Goal: Check status: Check status

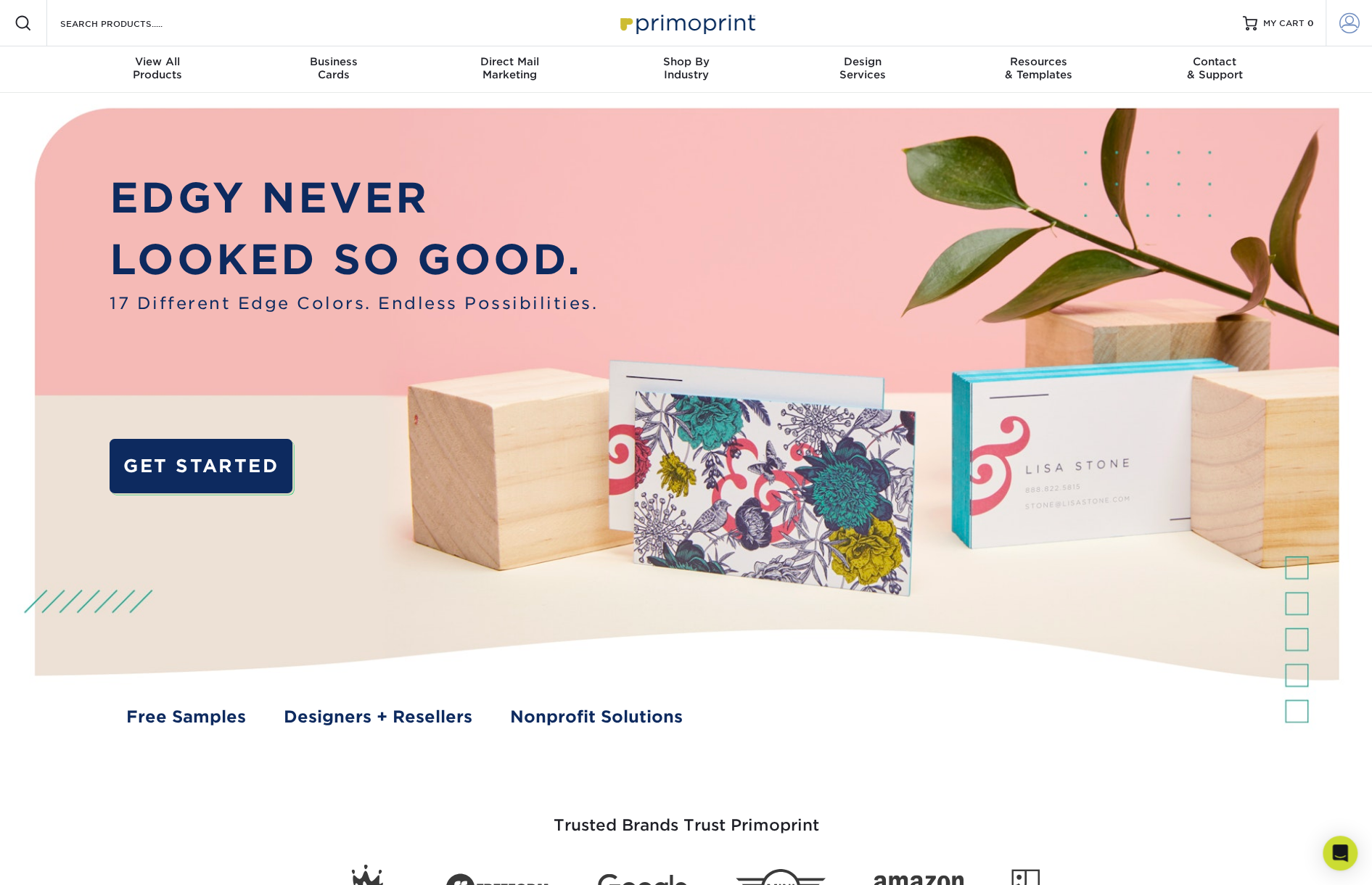
type input "admin@morrisdefense.com"
click at [1351, 21] on span at bounding box center [1350, 23] width 21 height 21
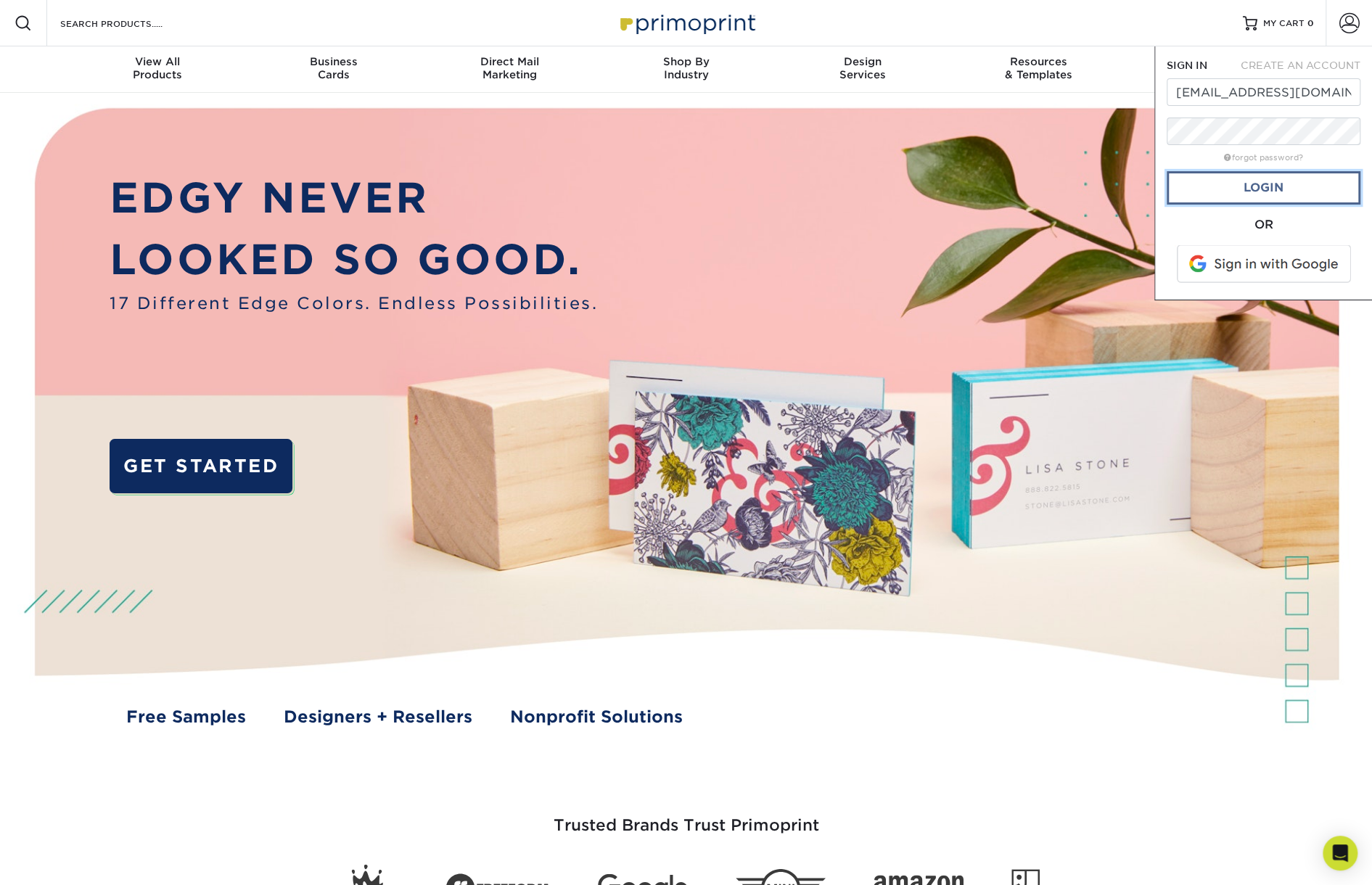
click at [1267, 182] on link "Login" at bounding box center [1264, 187] width 193 height 33
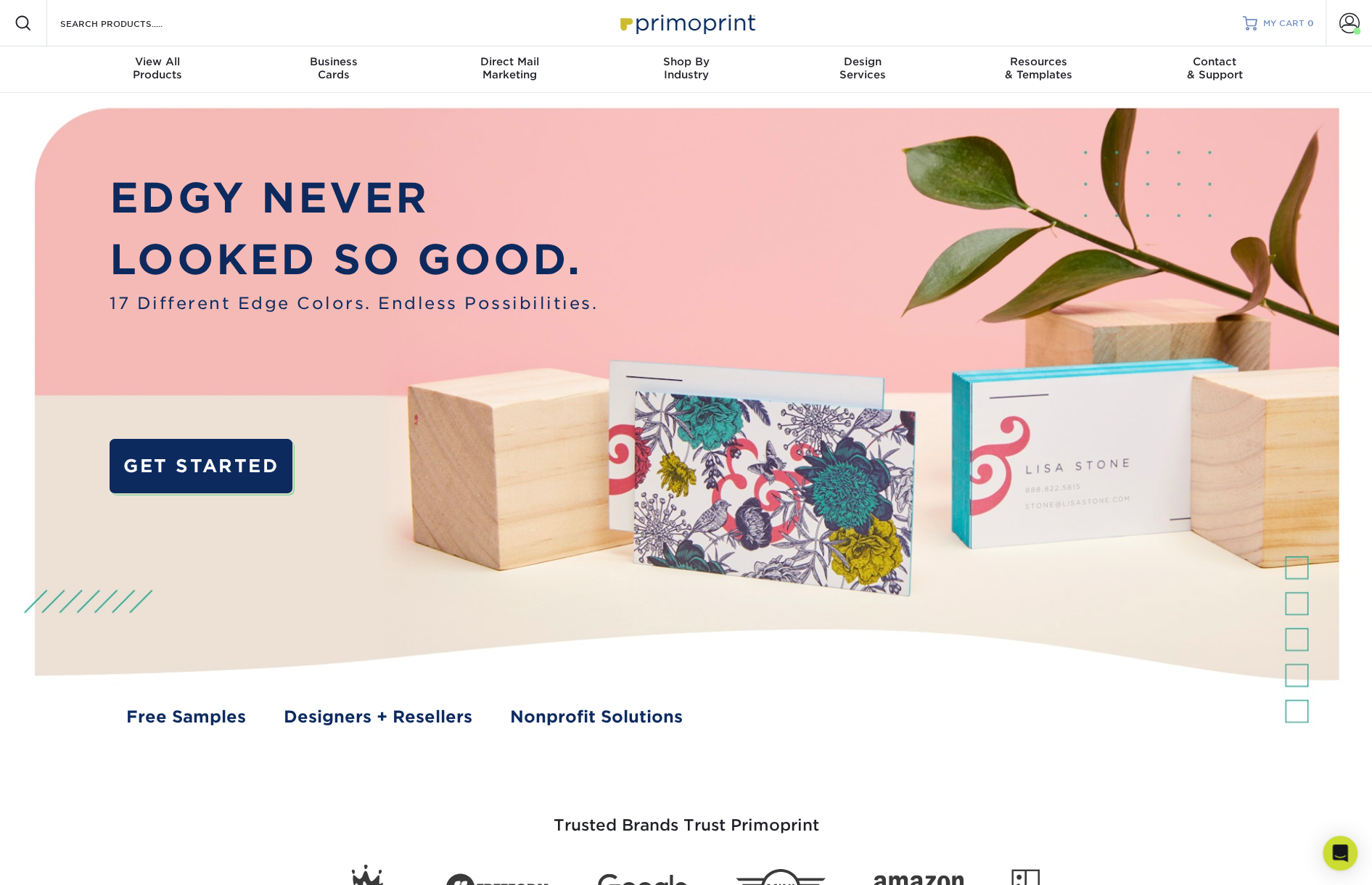
click at [1255, 25] on div at bounding box center [1250, 23] width 14 height 14
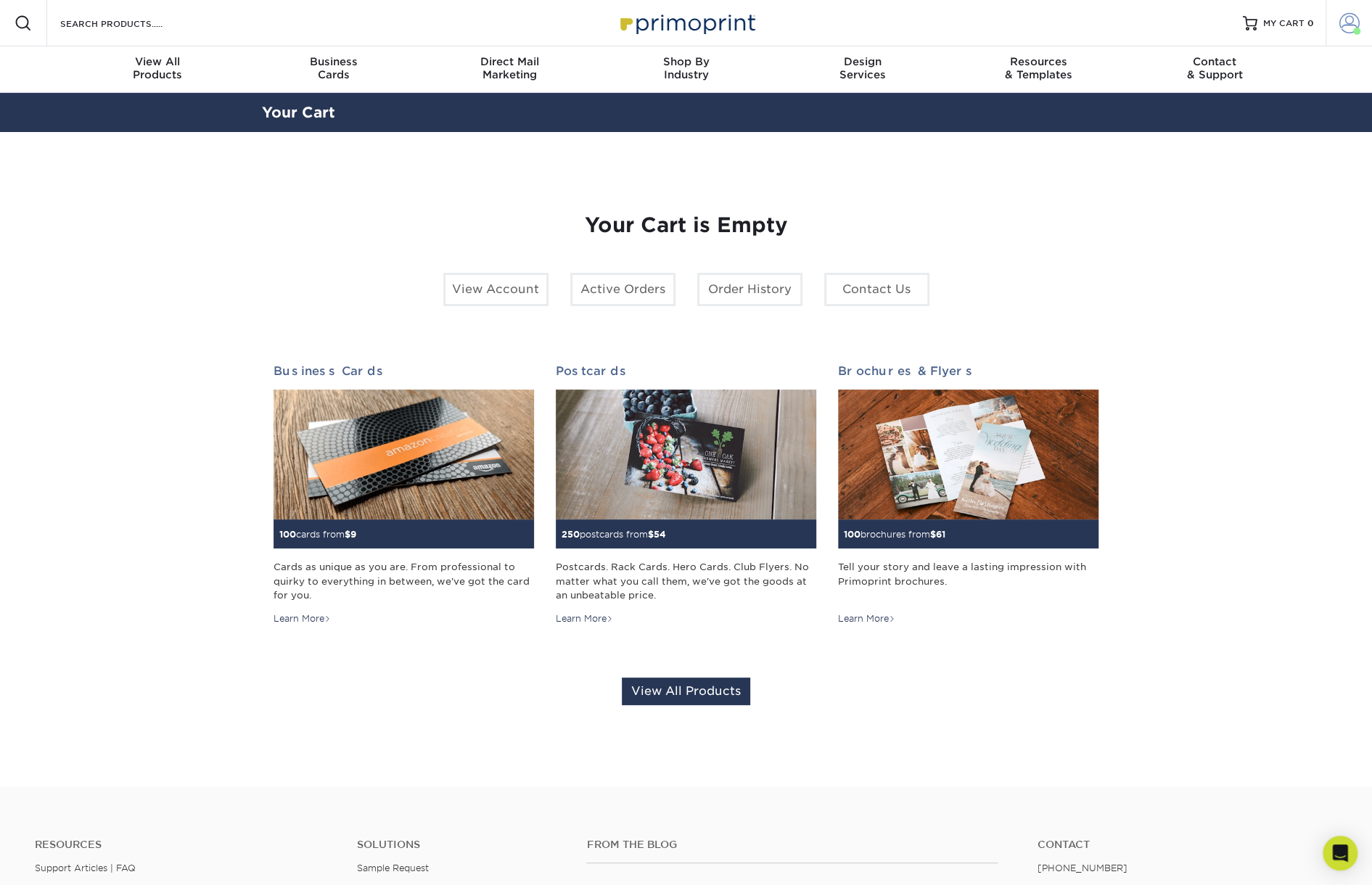
click at [1351, 11] on link "Account" at bounding box center [1349, 23] width 47 height 47
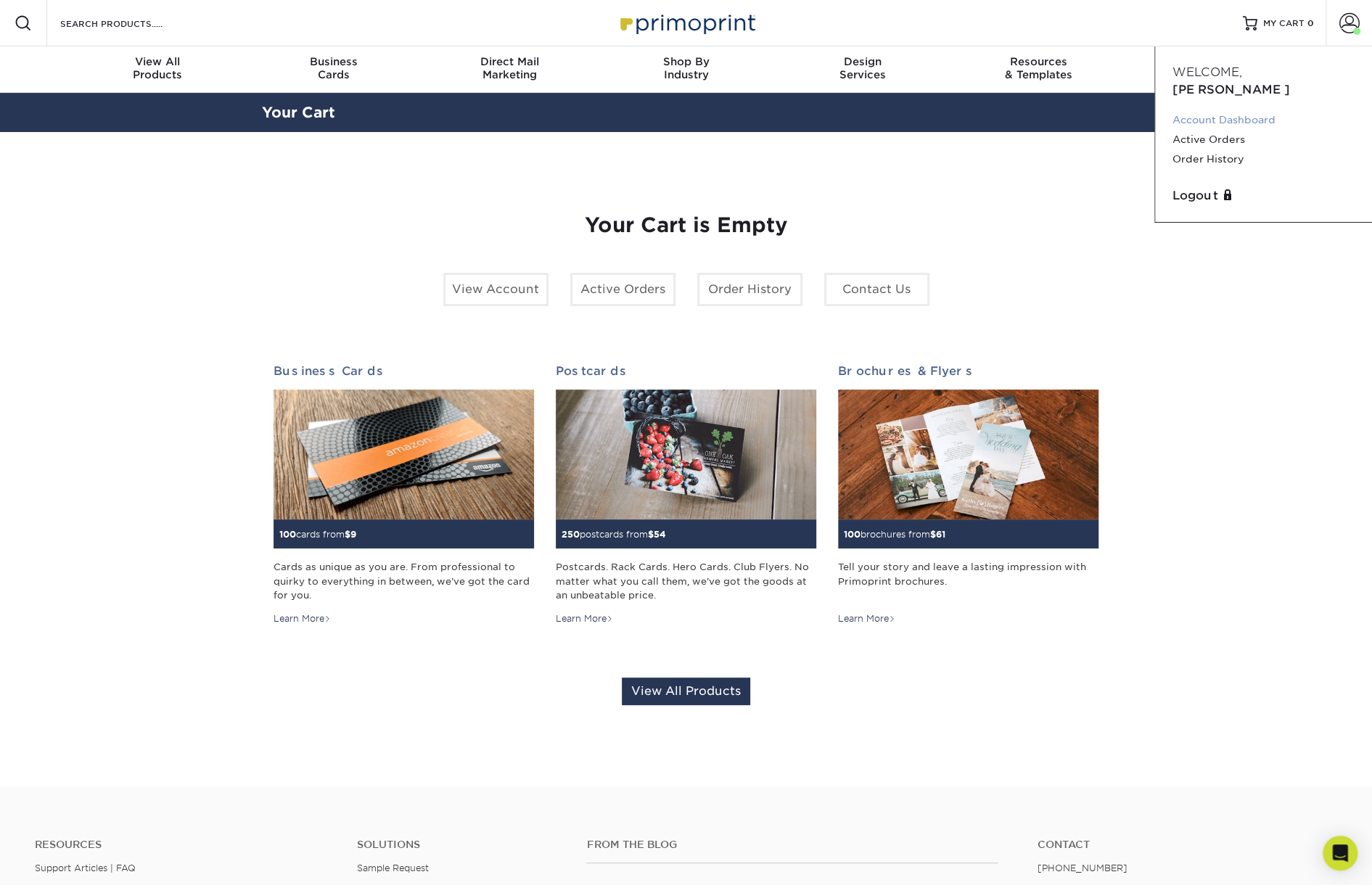
click at [1218, 110] on link "Account Dashboard" at bounding box center [1263, 120] width 182 height 20
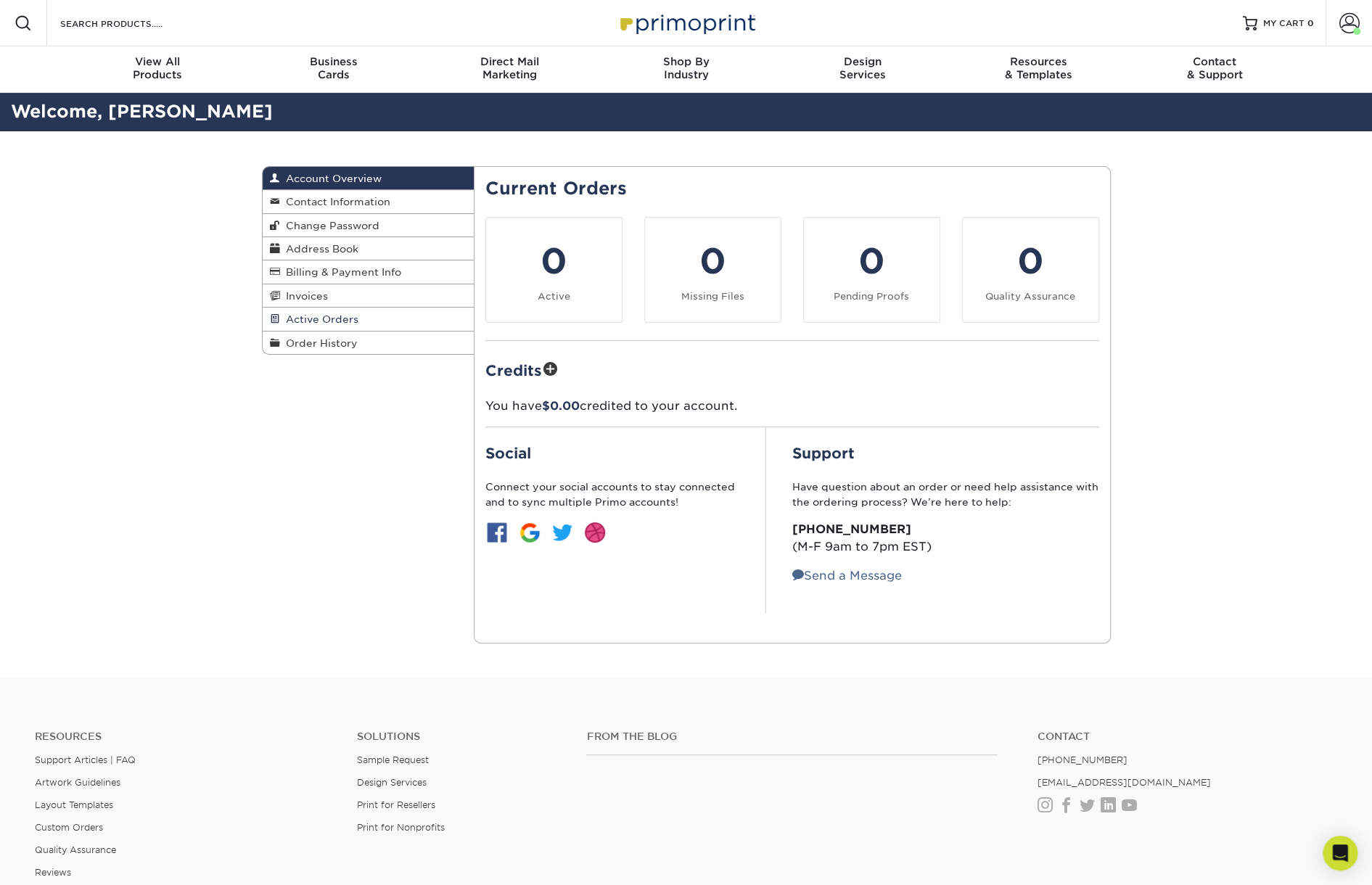
click at [317, 320] on span "Active Orders" at bounding box center [320, 319] width 79 height 12
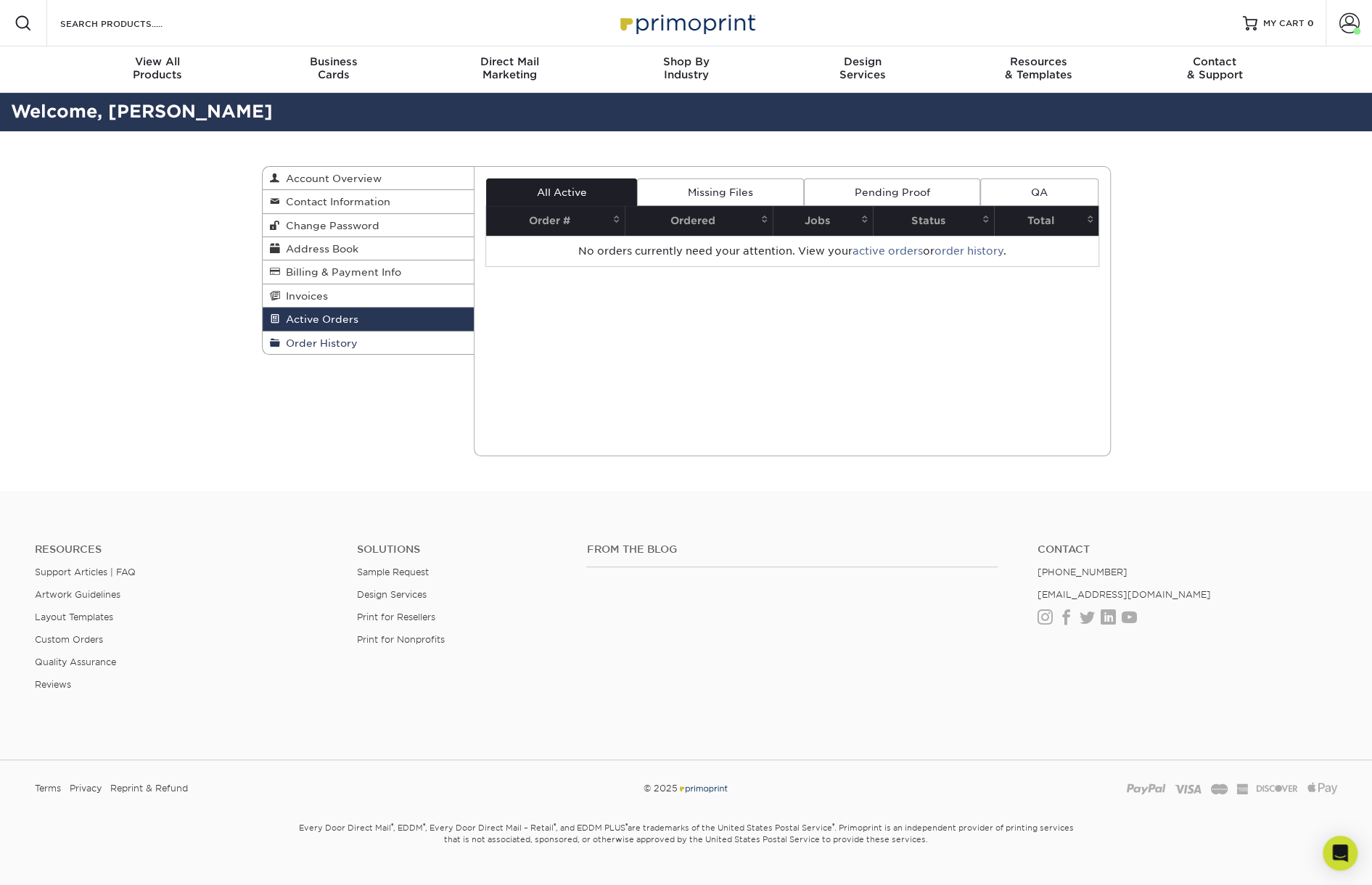
click at [312, 337] on span "Order History" at bounding box center [319, 343] width 78 height 12
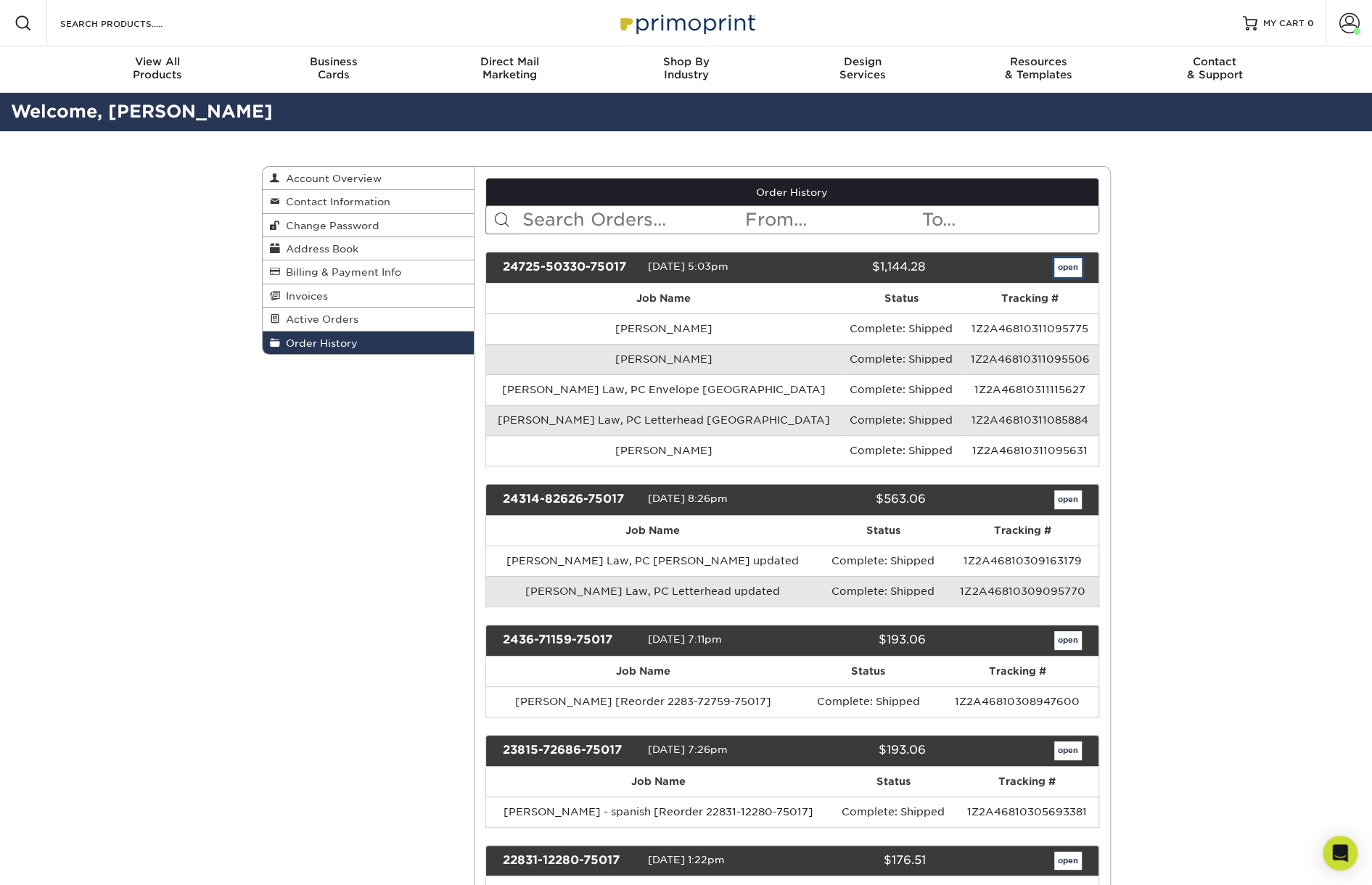
click at [1061, 262] on link "open" at bounding box center [1068, 268] width 28 height 19
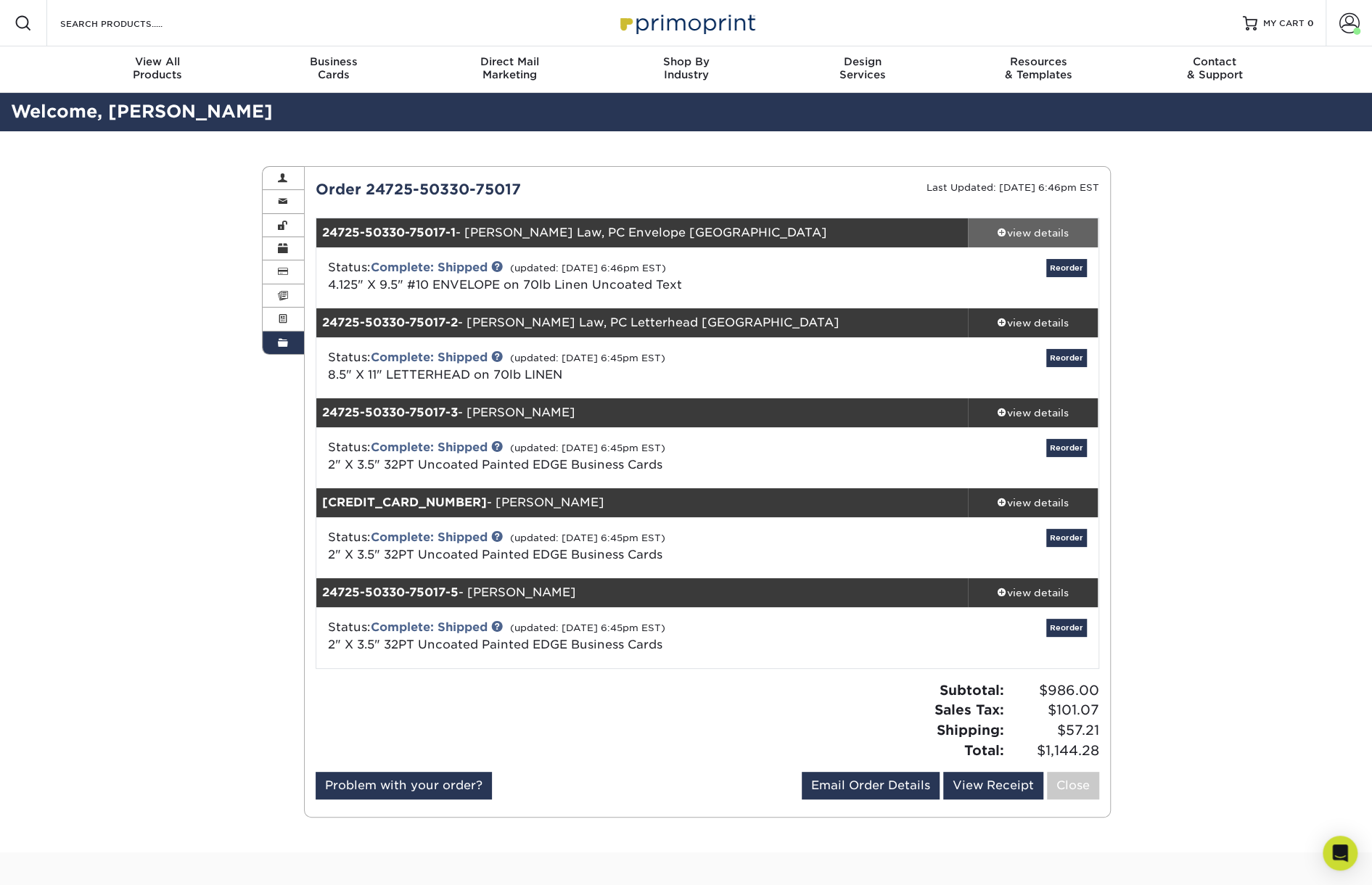
click at [1047, 229] on div "view details" at bounding box center [1034, 233] width 131 height 14
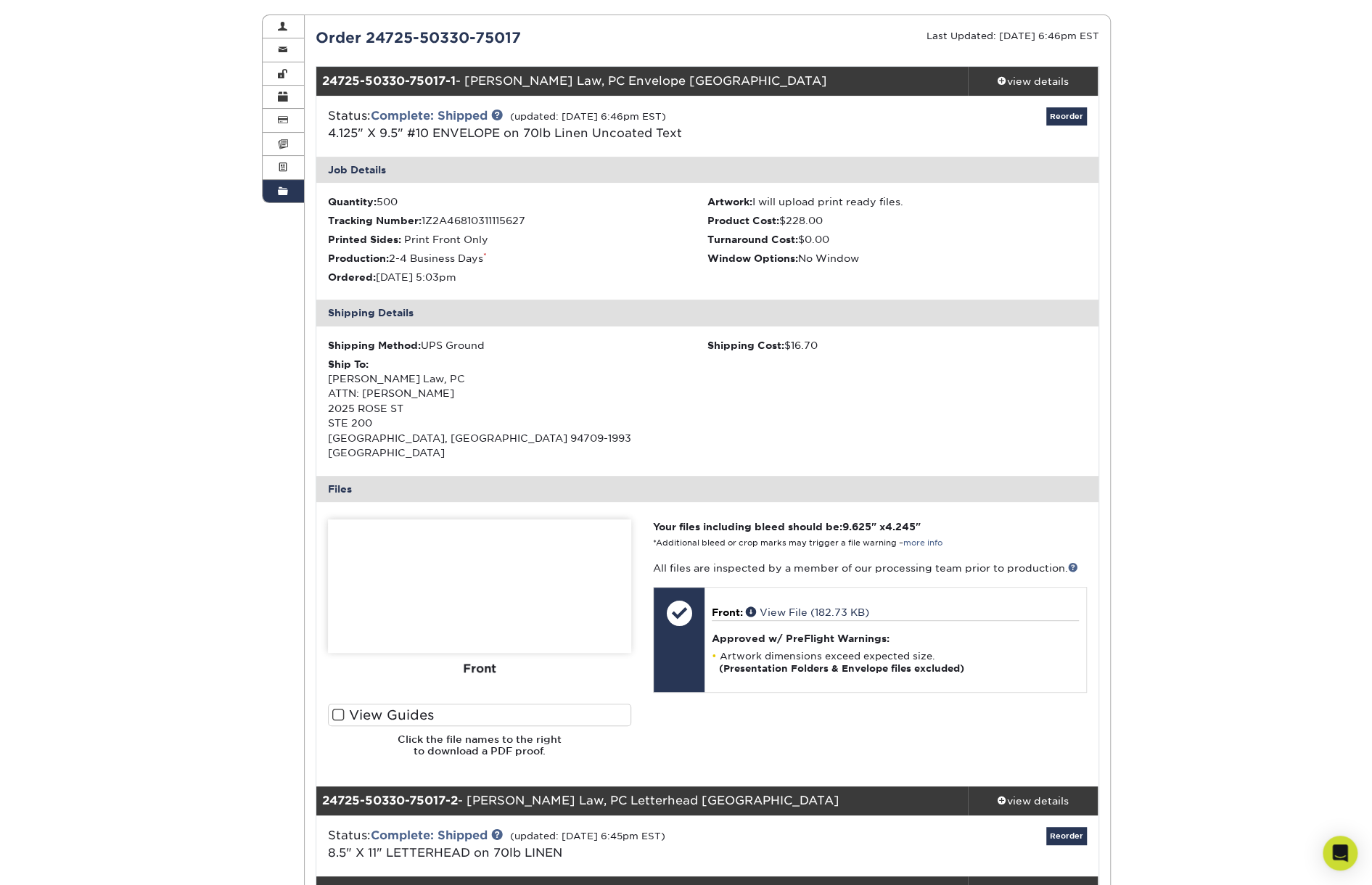
scroll to position [217, 0]
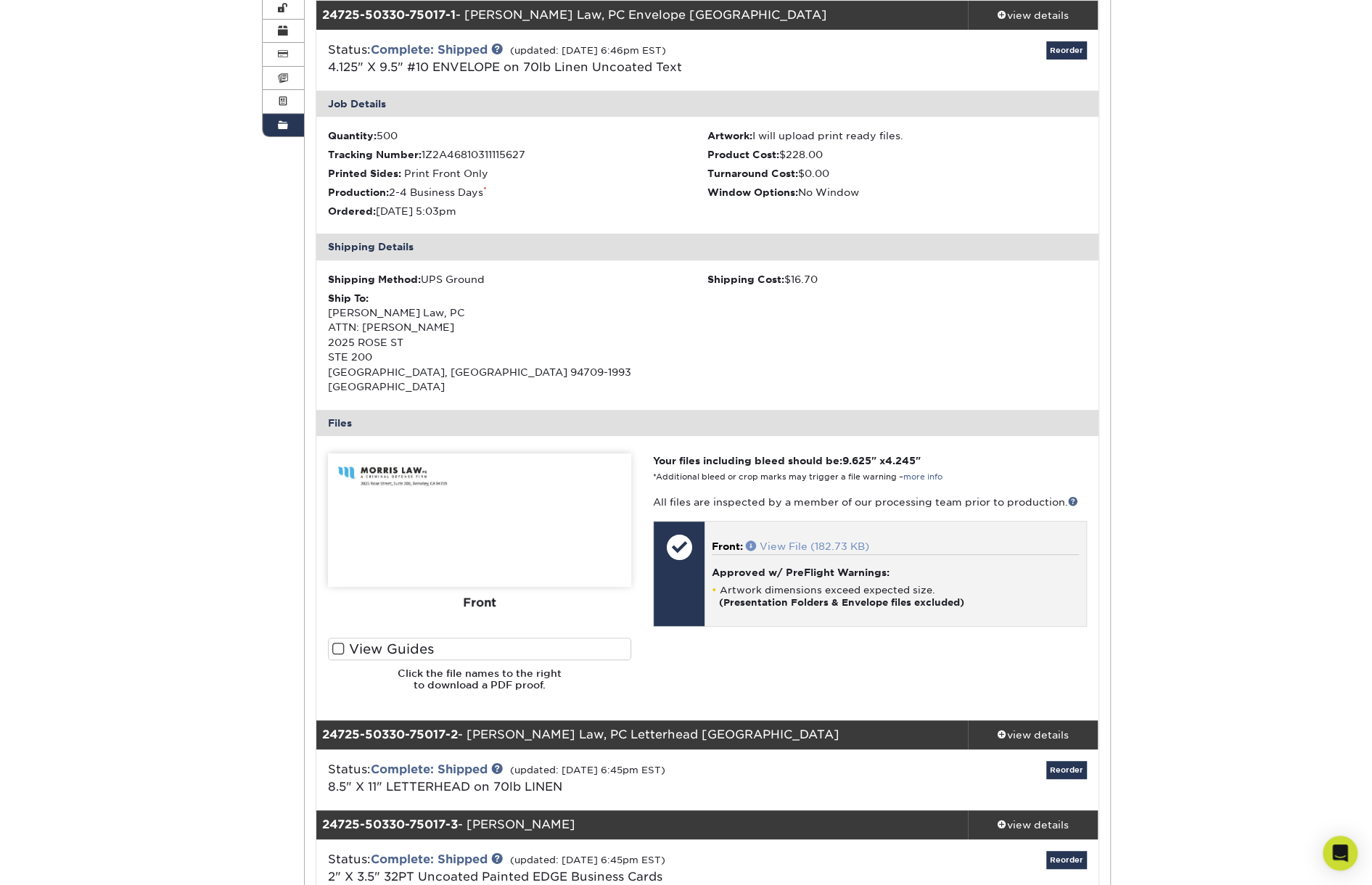
click at [810, 540] on link "View File (182.73 KB)" at bounding box center [807, 546] width 124 height 12
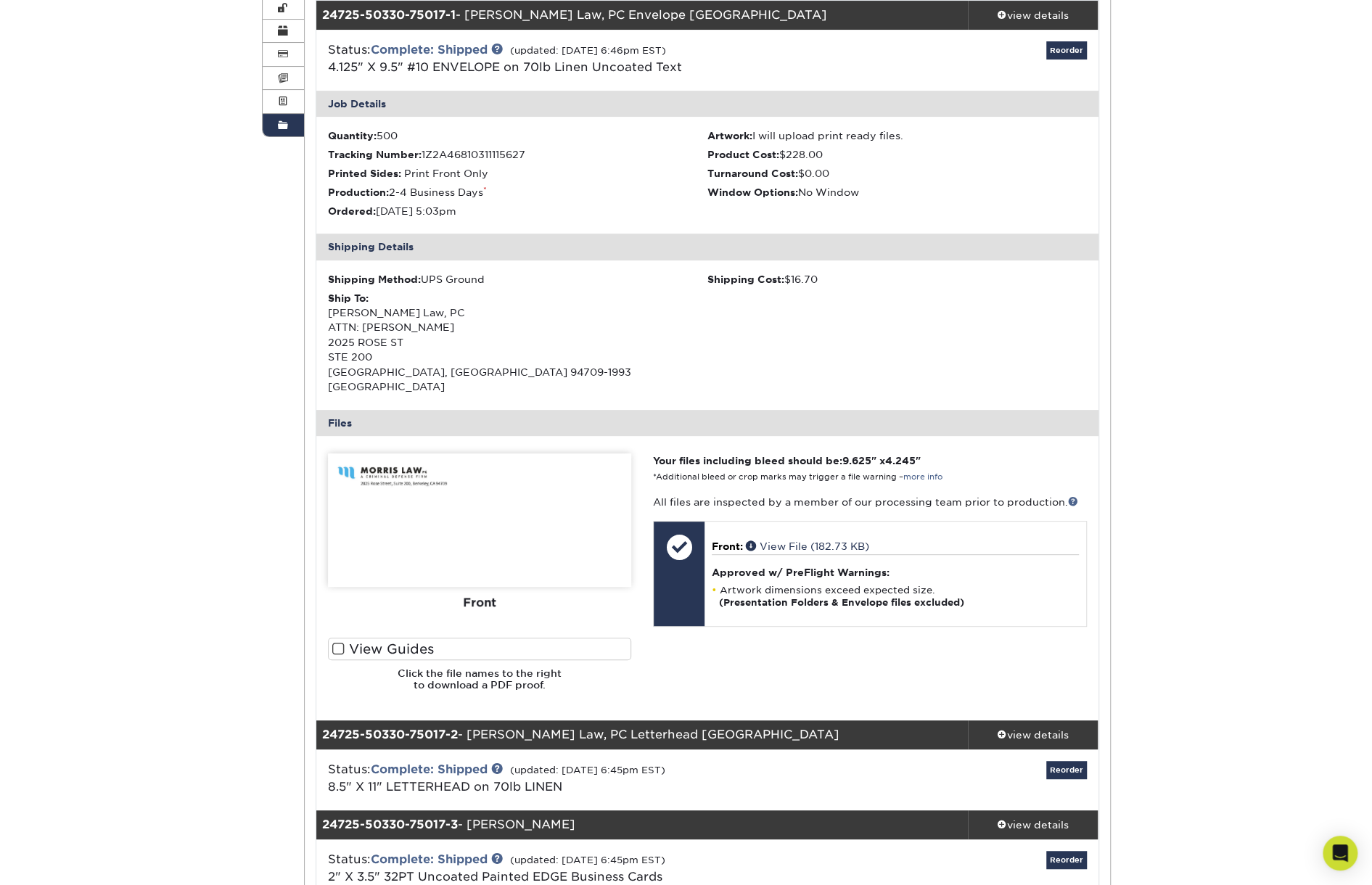
scroll to position [72, 0]
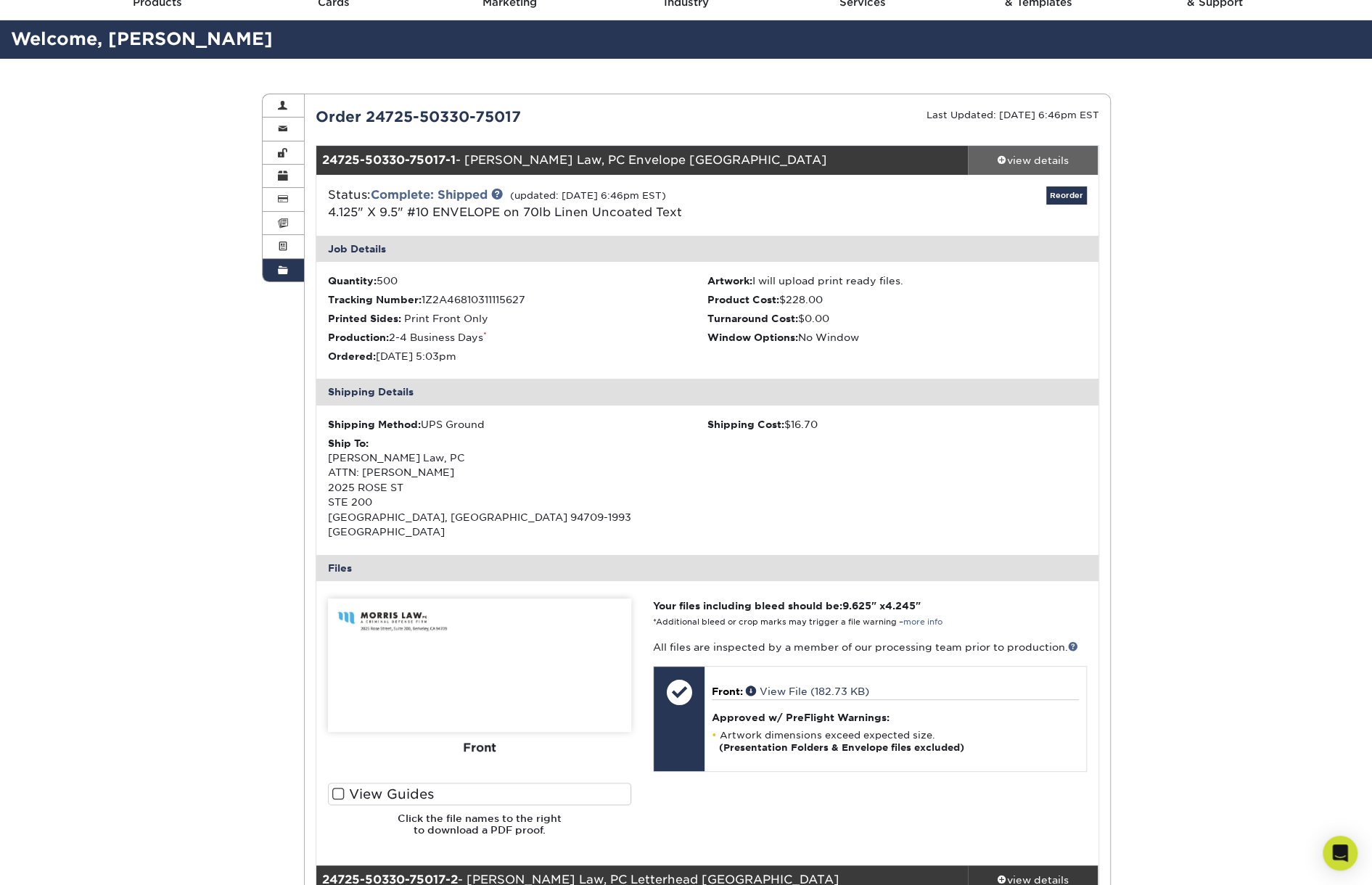
click at [1053, 158] on div "view details" at bounding box center [1034, 160] width 131 height 14
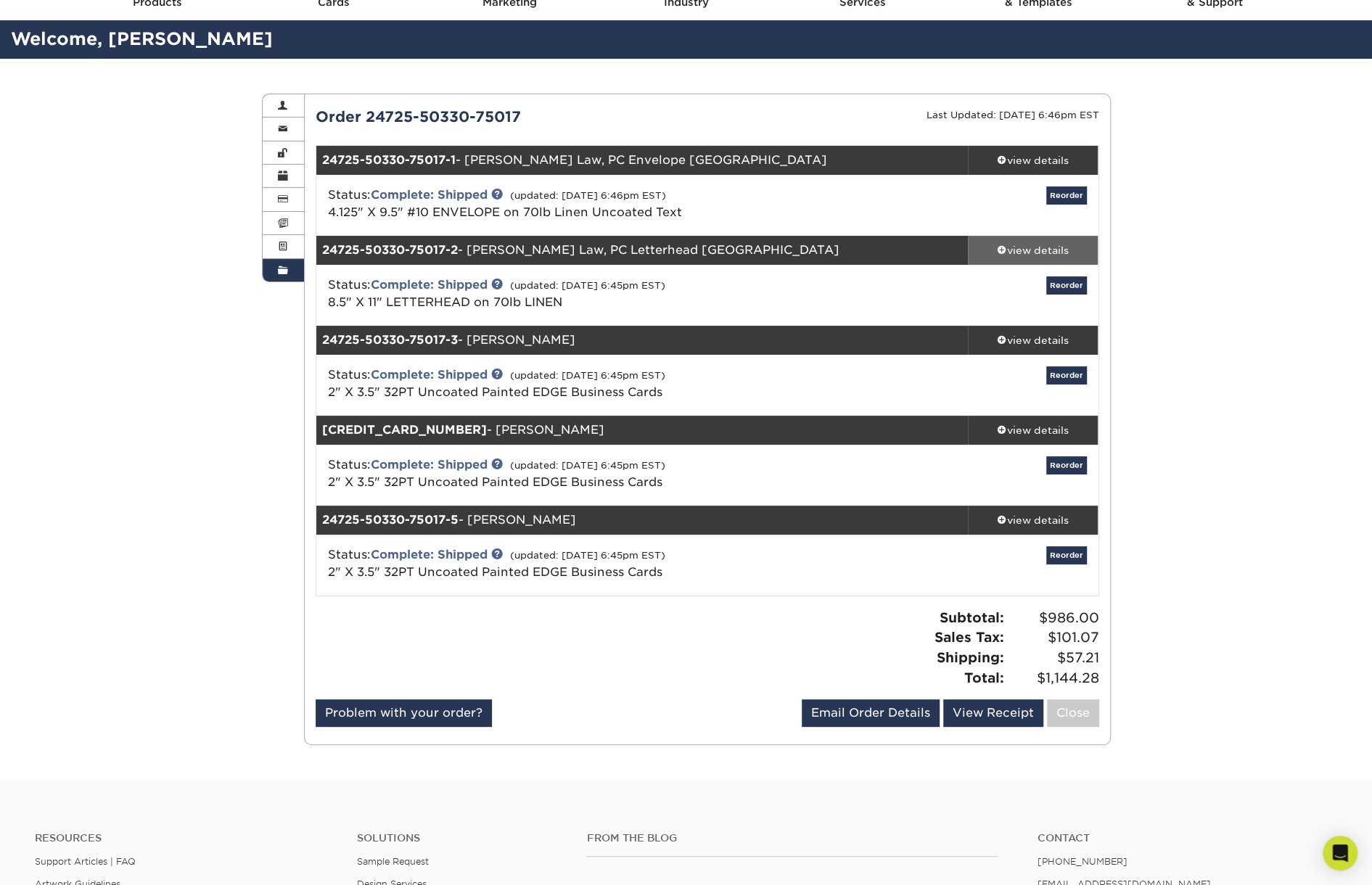
click at [1044, 251] on div "view details" at bounding box center [1034, 251] width 131 height 14
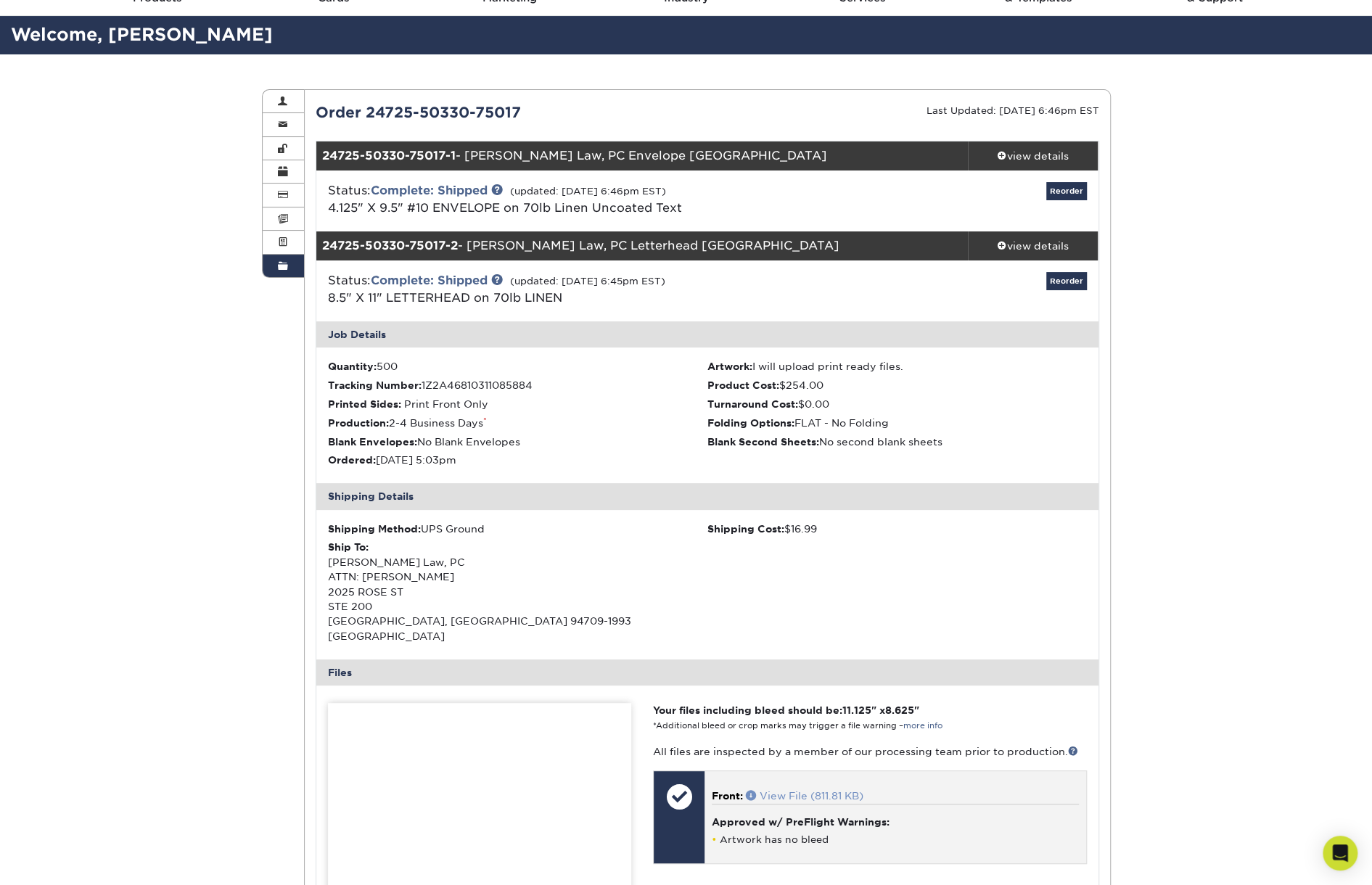
scroll to position [290, 0]
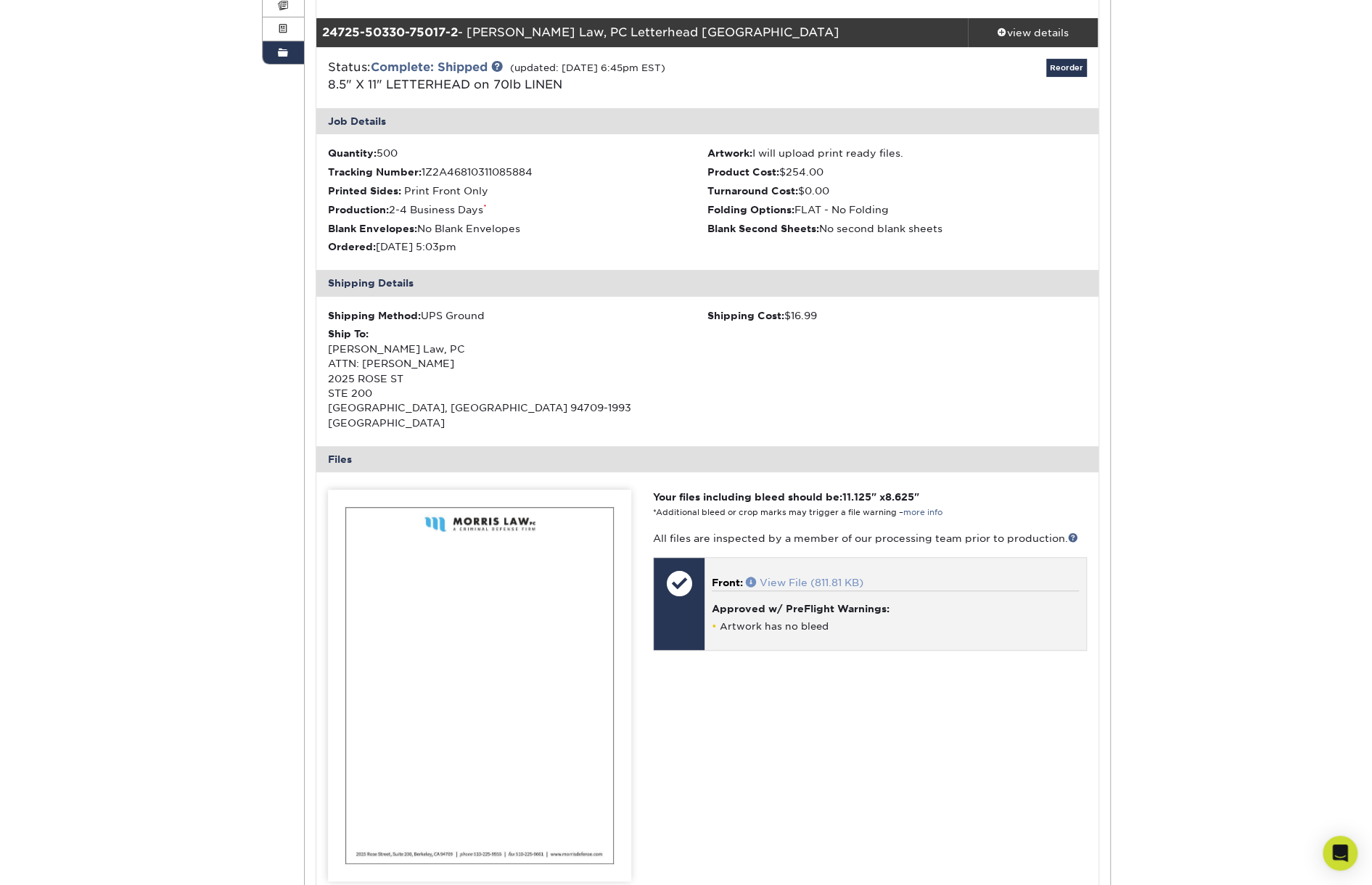
click at [792, 577] on link "View File (811.81 KB)" at bounding box center [804, 583] width 117 height 12
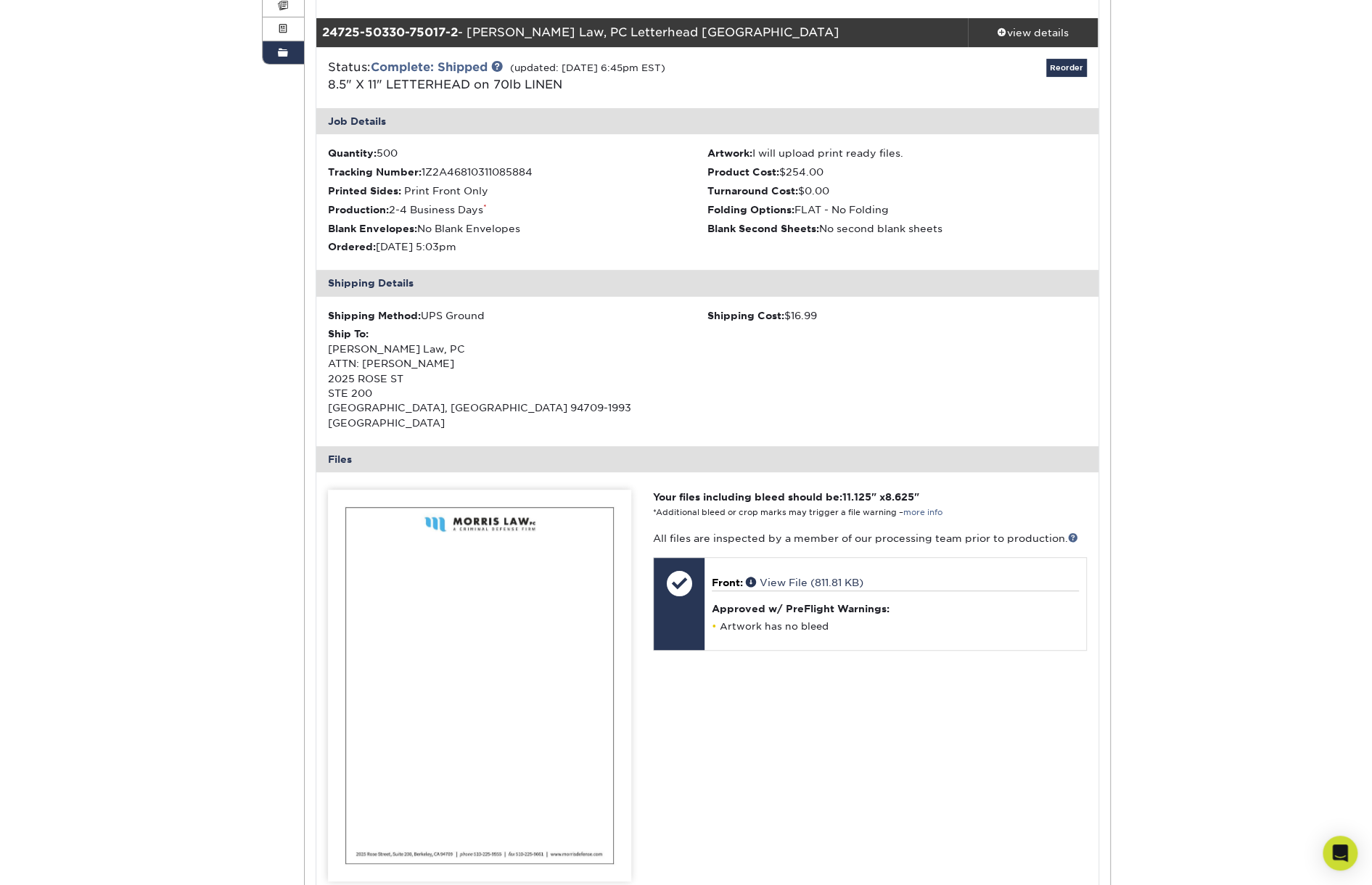
click at [1217, 165] on div "Order History Account Overview Contact Information Change Password Address Book…" at bounding box center [686, 652] width 1372 height 1623
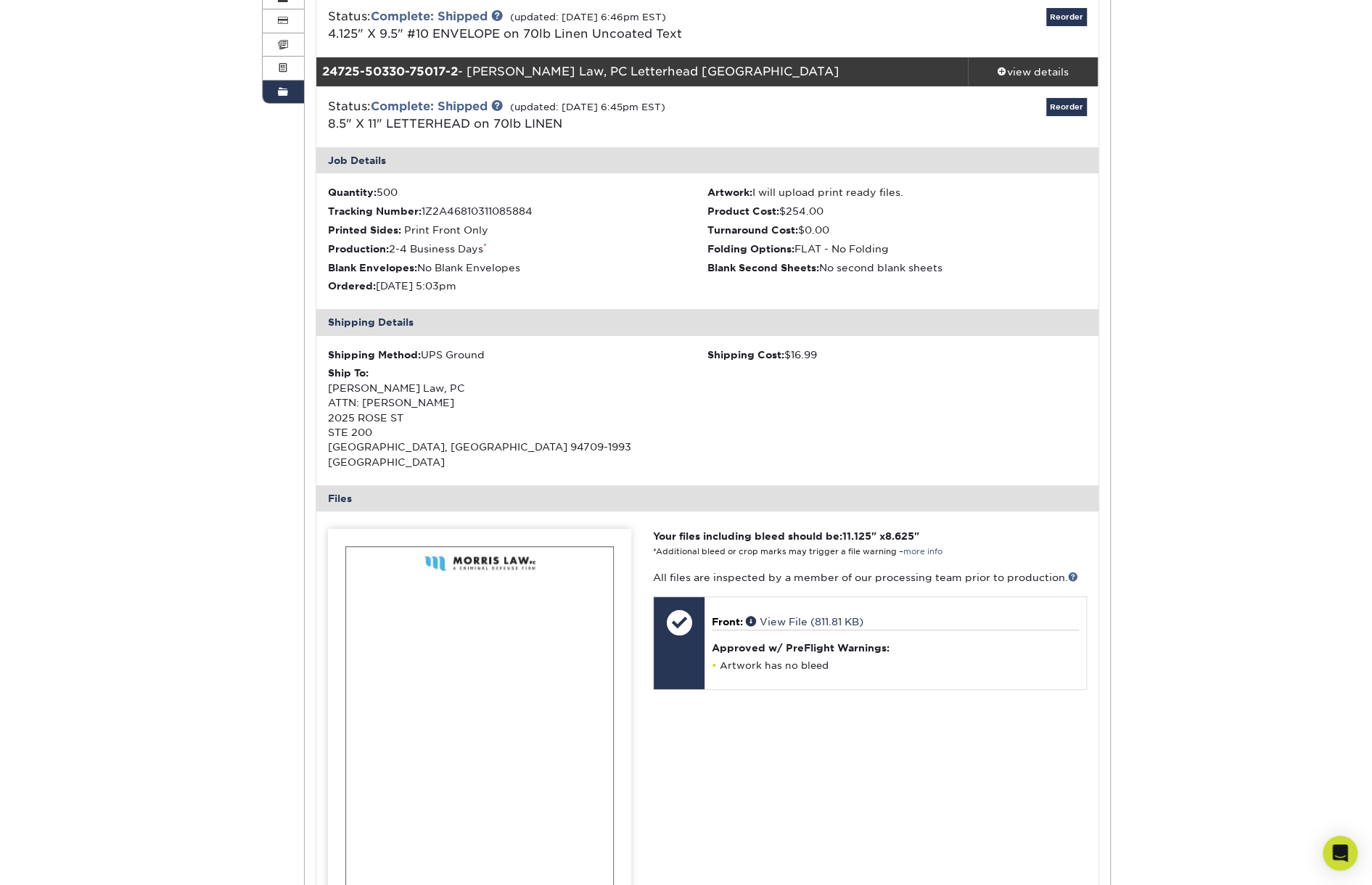
scroll to position [145, 0]
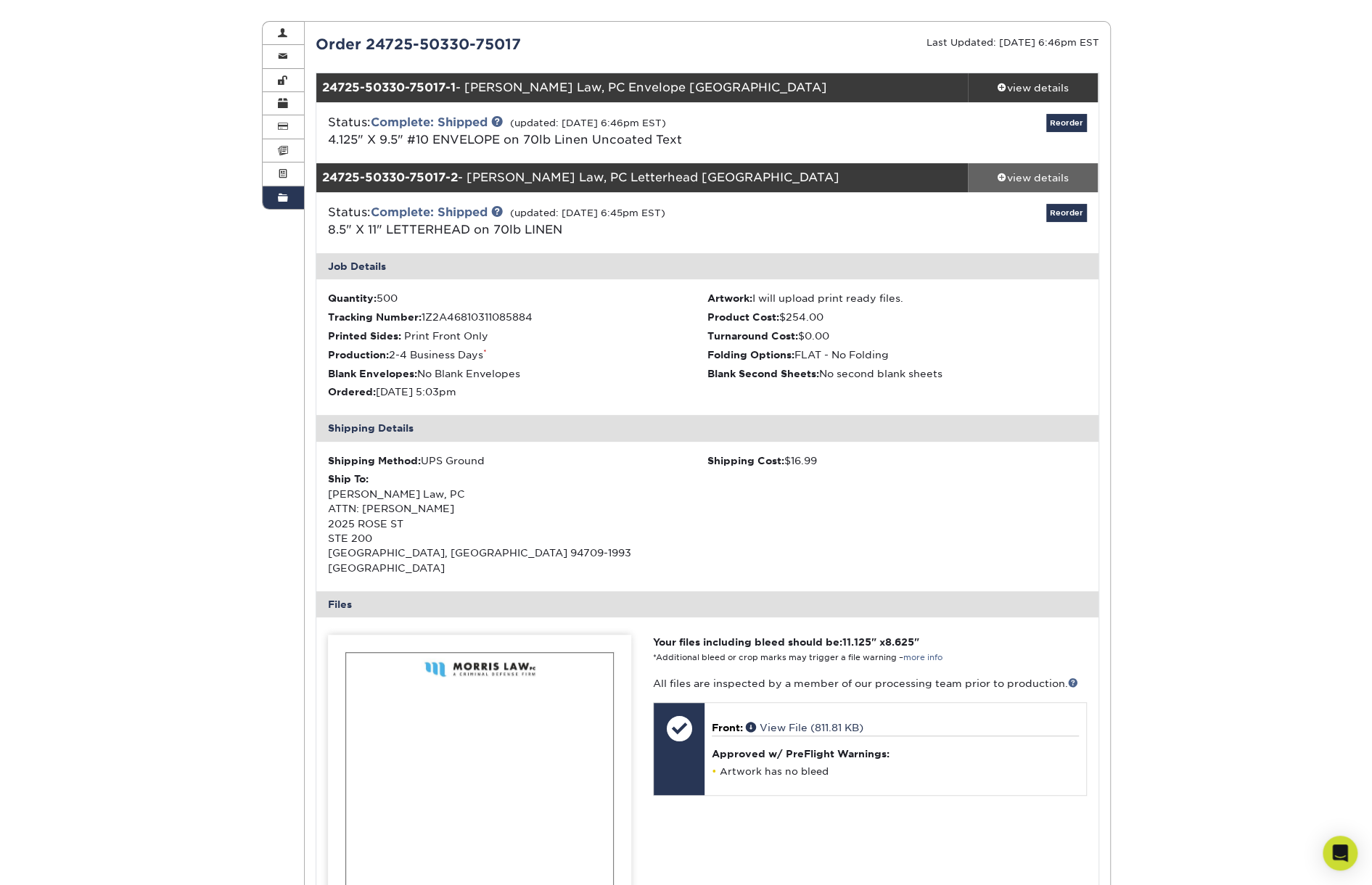
click at [1041, 174] on div "view details" at bounding box center [1034, 178] width 131 height 14
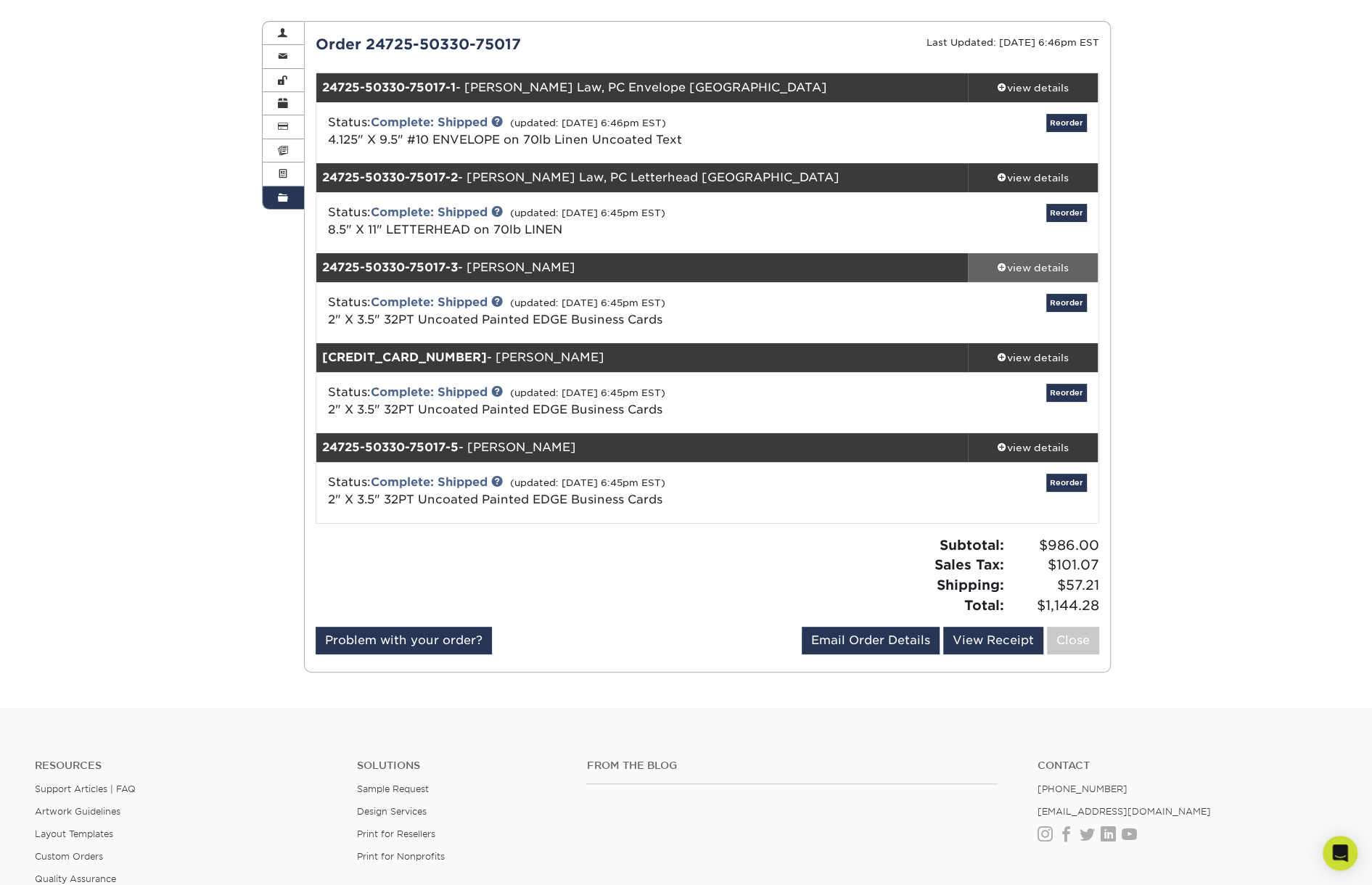
click at [1047, 270] on div "view details" at bounding box center [1034, 268] width 131 height 14
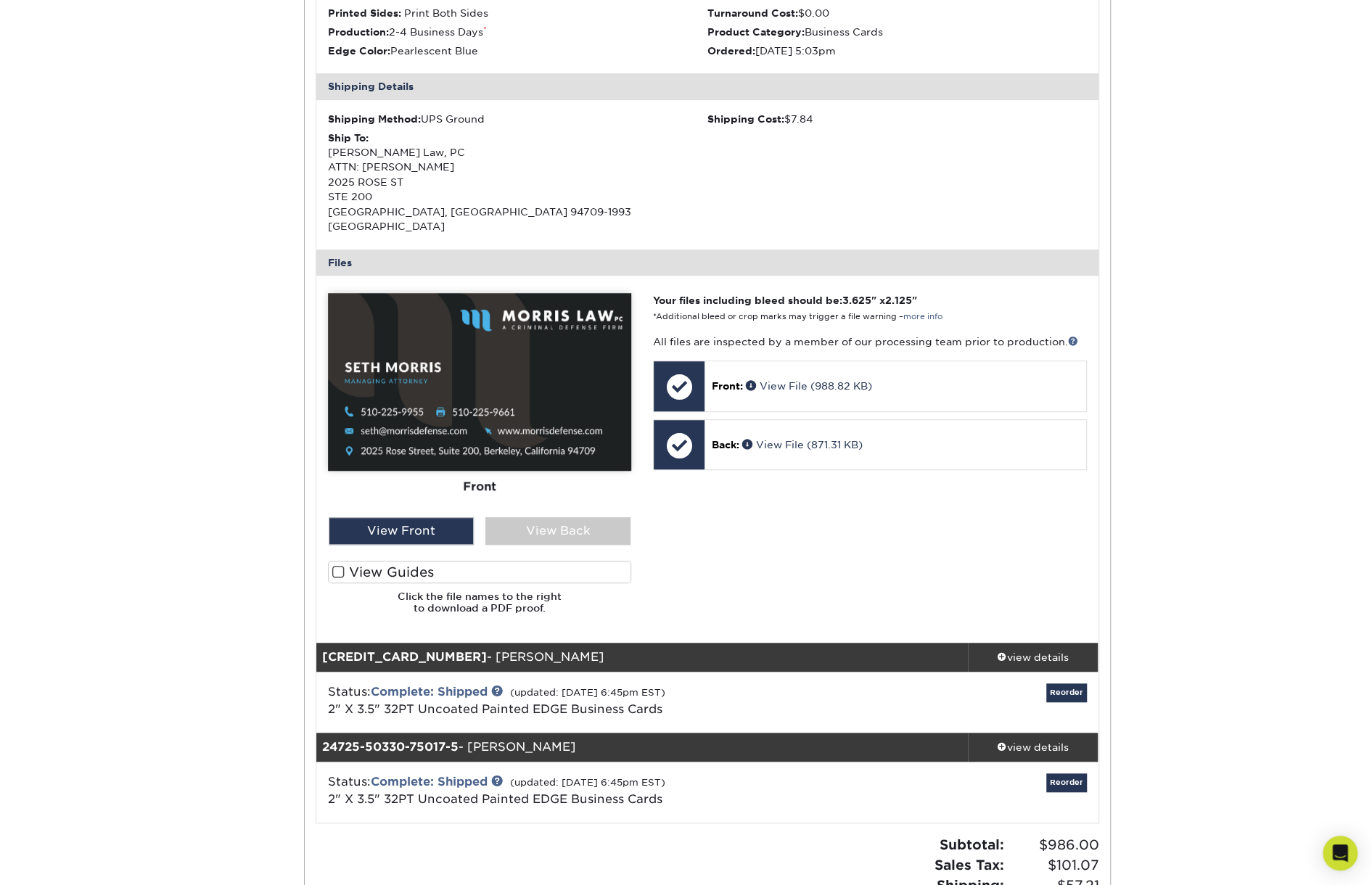
scroll to position [581, 0]
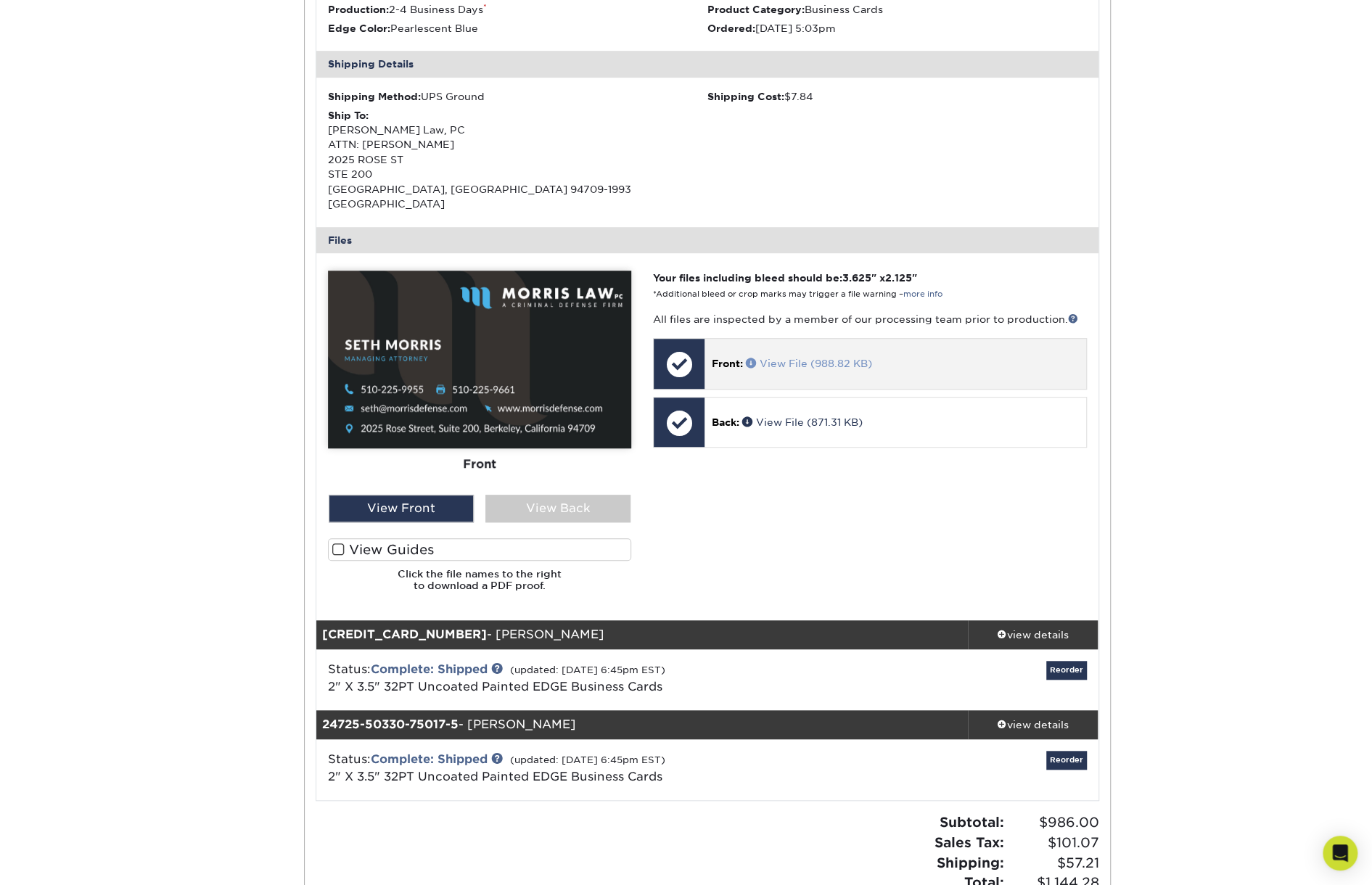
click at [811, 358] on link "View File (988.82 KB)" at bounding box center [808, 363] width 126 height 12
drag, startPoint x: 1196, startPoint y: 493, endPoint x: 1160, endPoint y: 493, distance: 36.0
click at [1196, 493] on div "Order History Account Overview Contact Information Change Password Address Book…" at bounding box center [686, 268] width 1372 height 1434
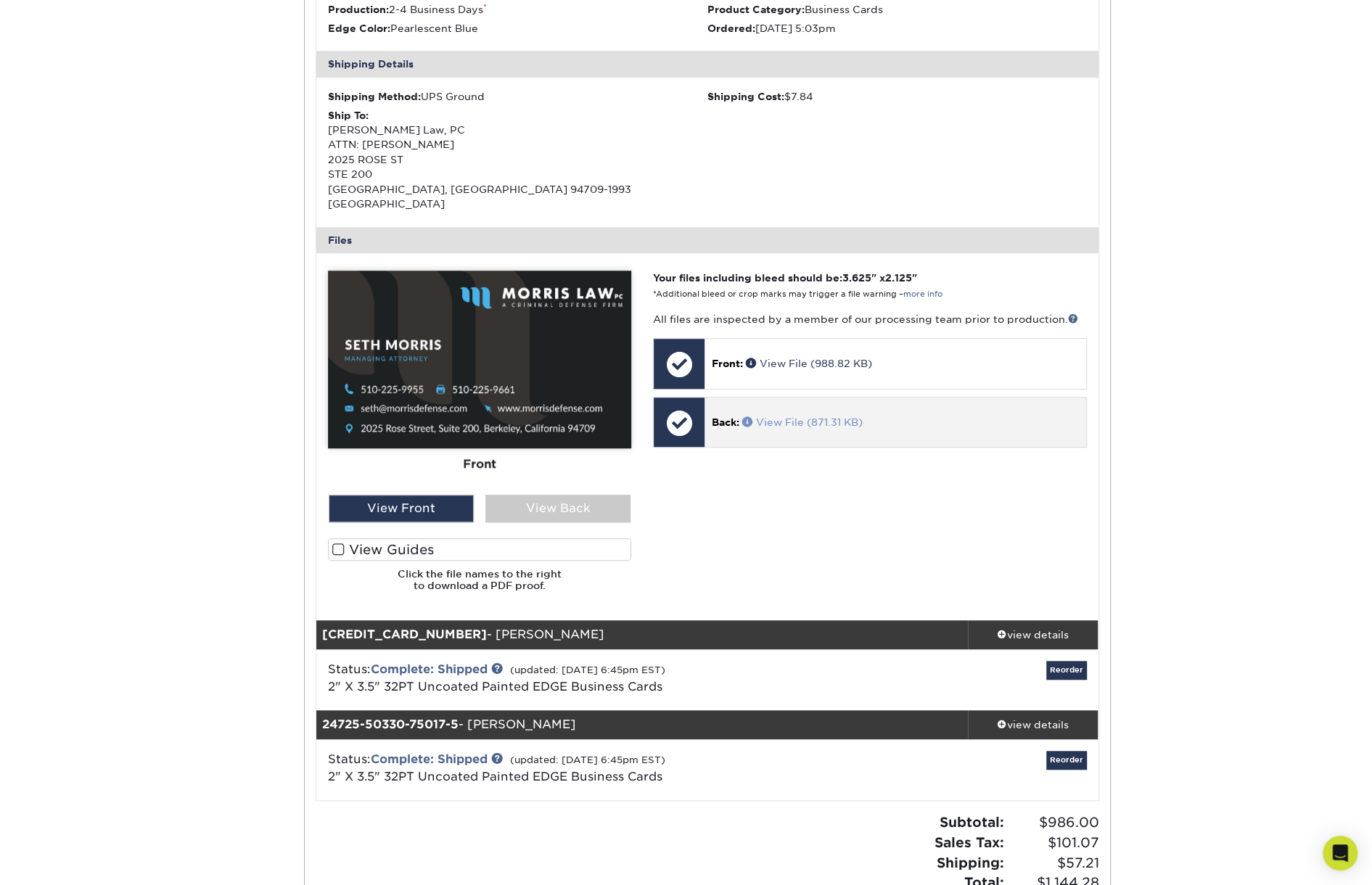
click at [788, 416] on link "View File (871.31 KB)" at bounding box center [802, 421] width 121 height 12
click at [1231, 483] on div "Order History Account Overview Contact Information Change Password Address Book…" at bounding box center [686, 268] width 1372 height 1434
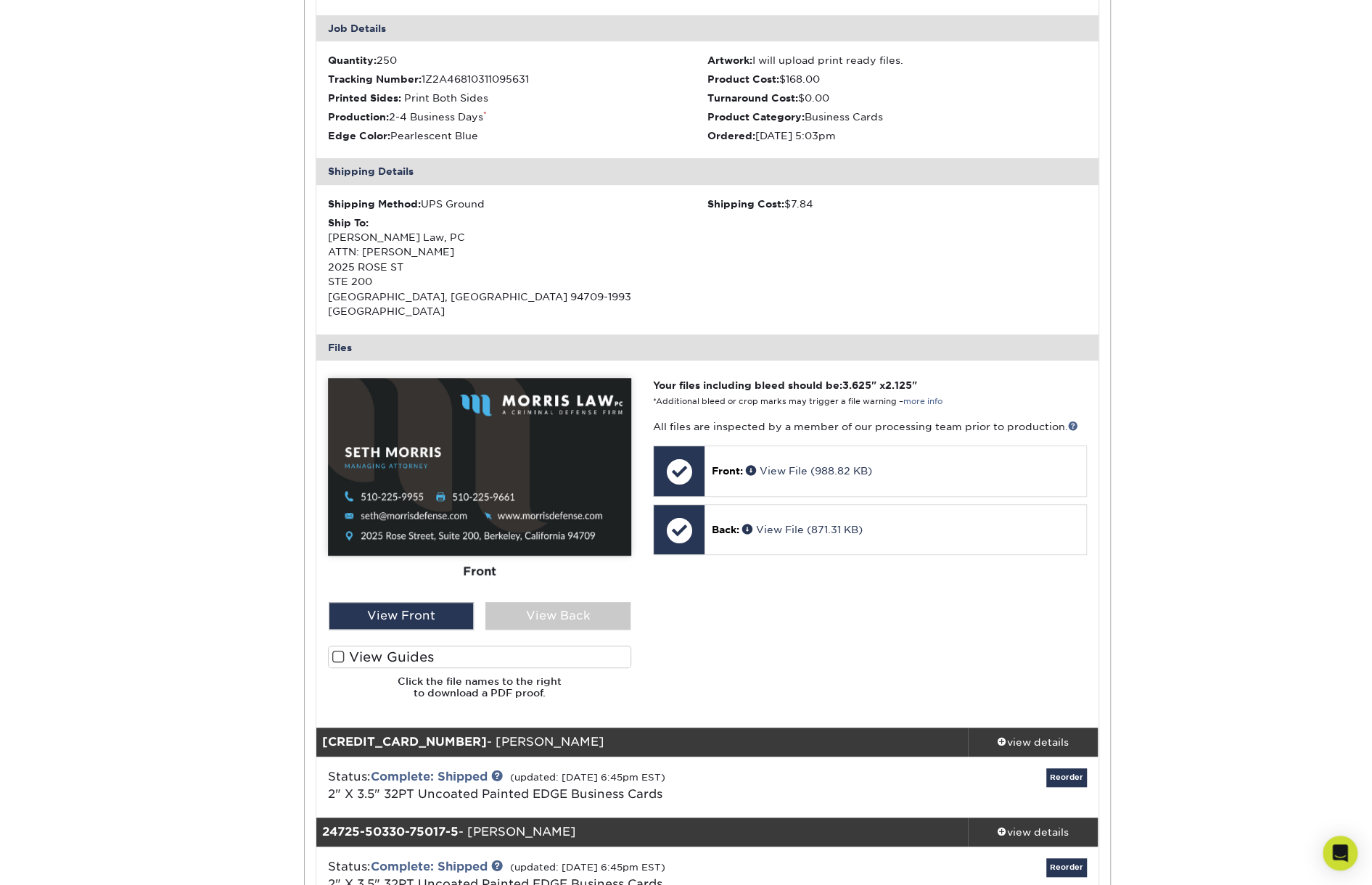
scroll to position [362, 0]
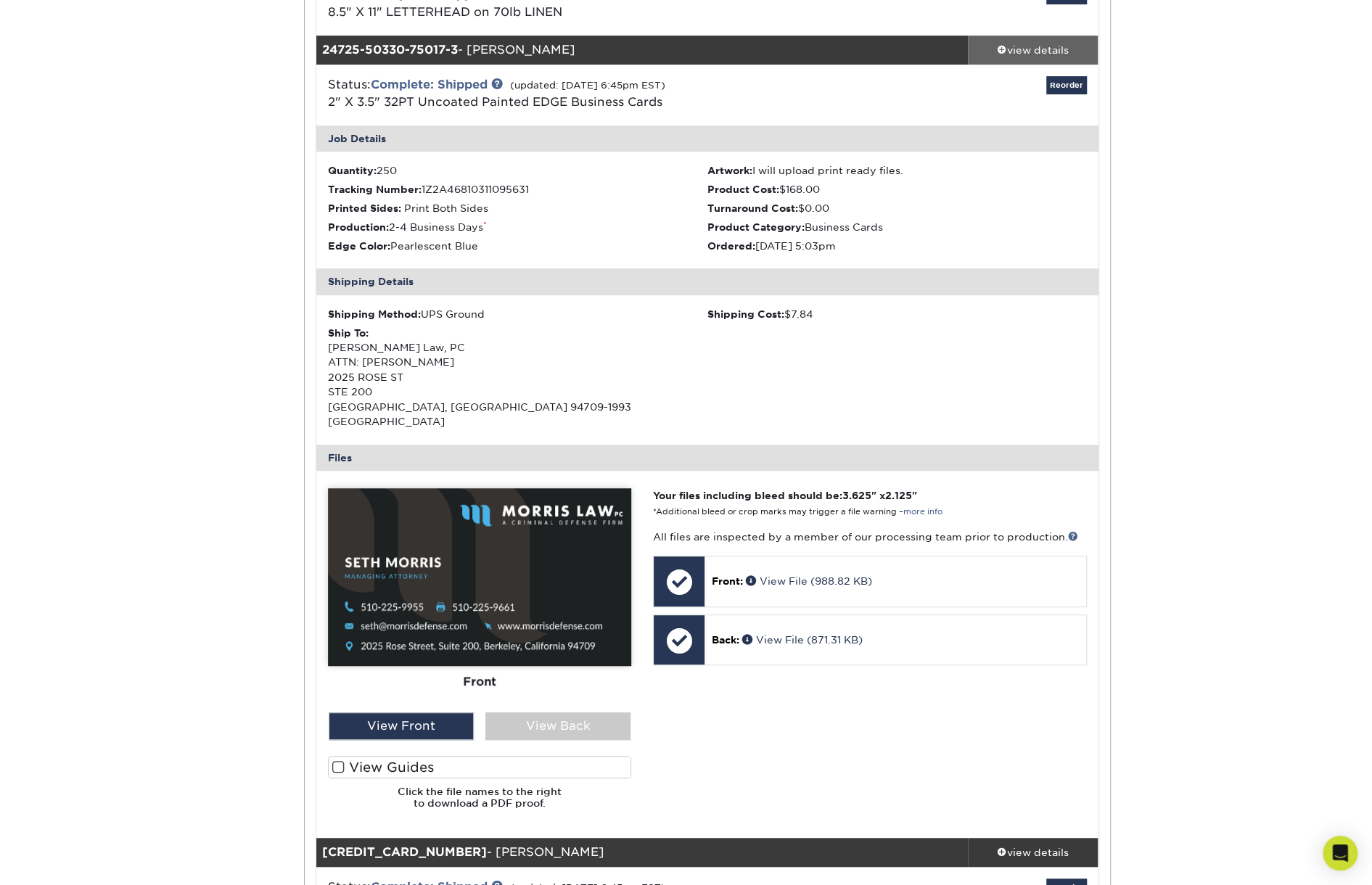
click at [1049, 46] on div "view details" at bounding box center [1034, 50] width 131 height 14
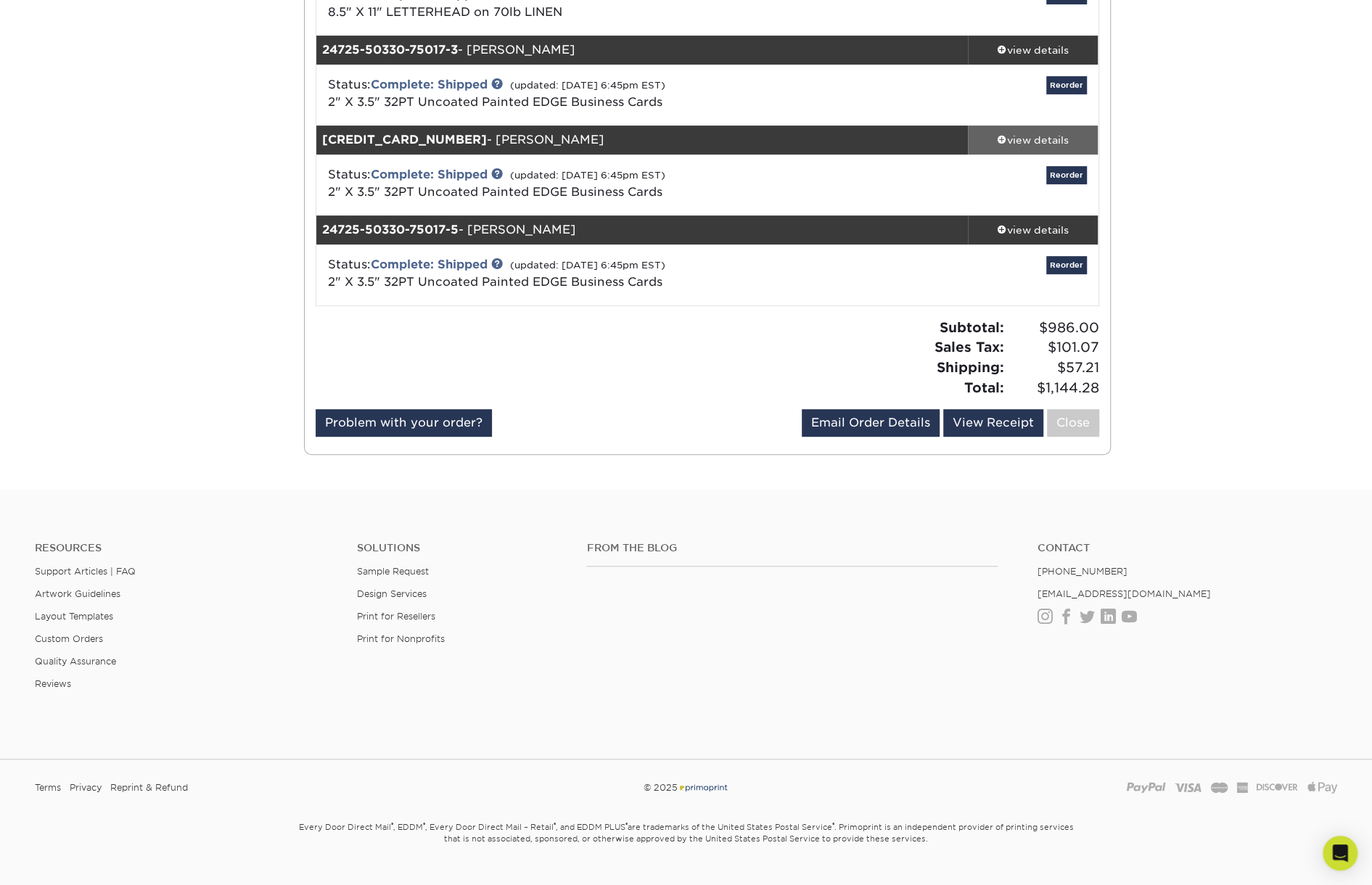
click at [1052, 141] on div "view details" at bounding box center [1034, 140] width 131 height 14
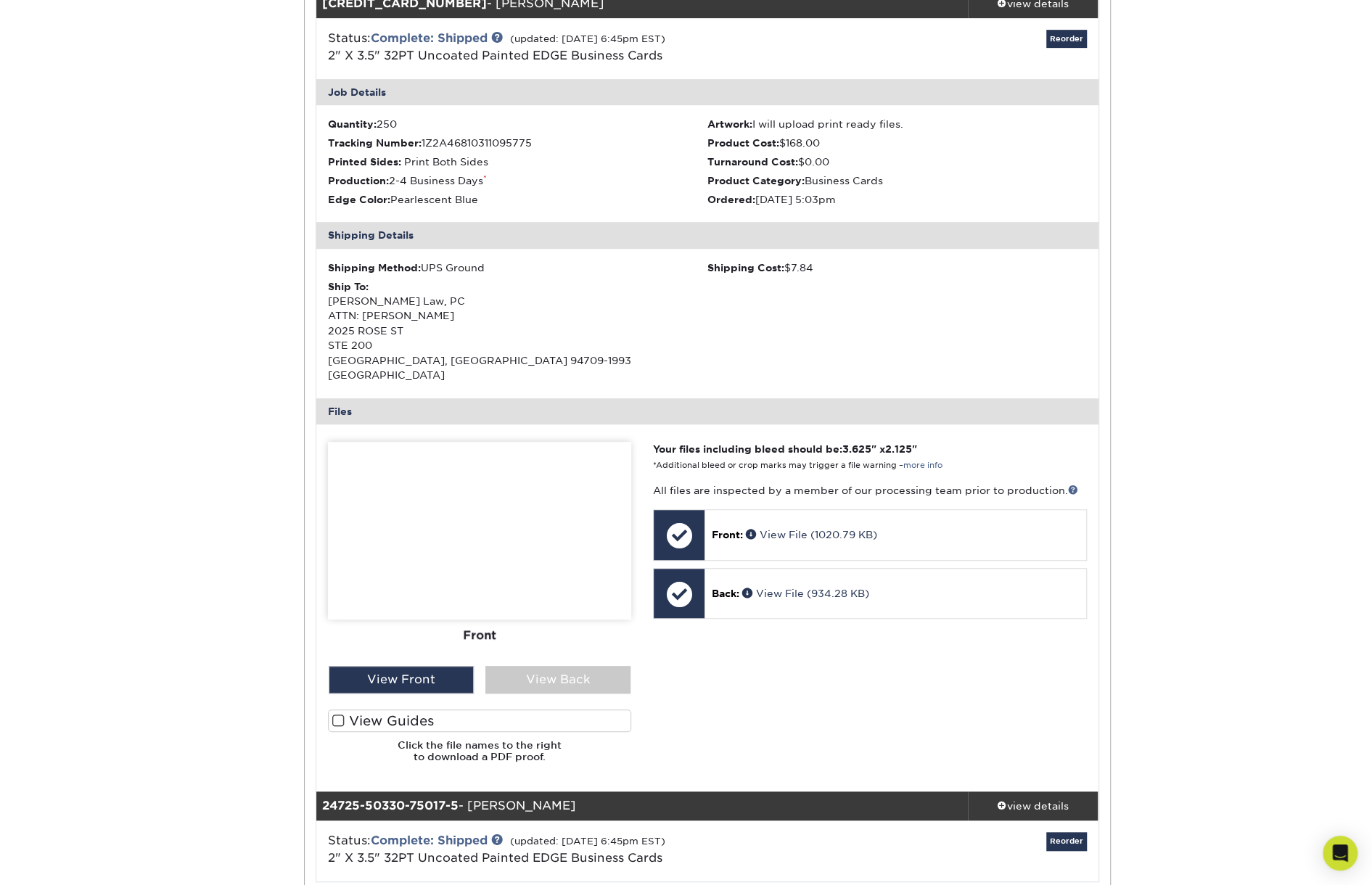
scroll to position [653, 0]
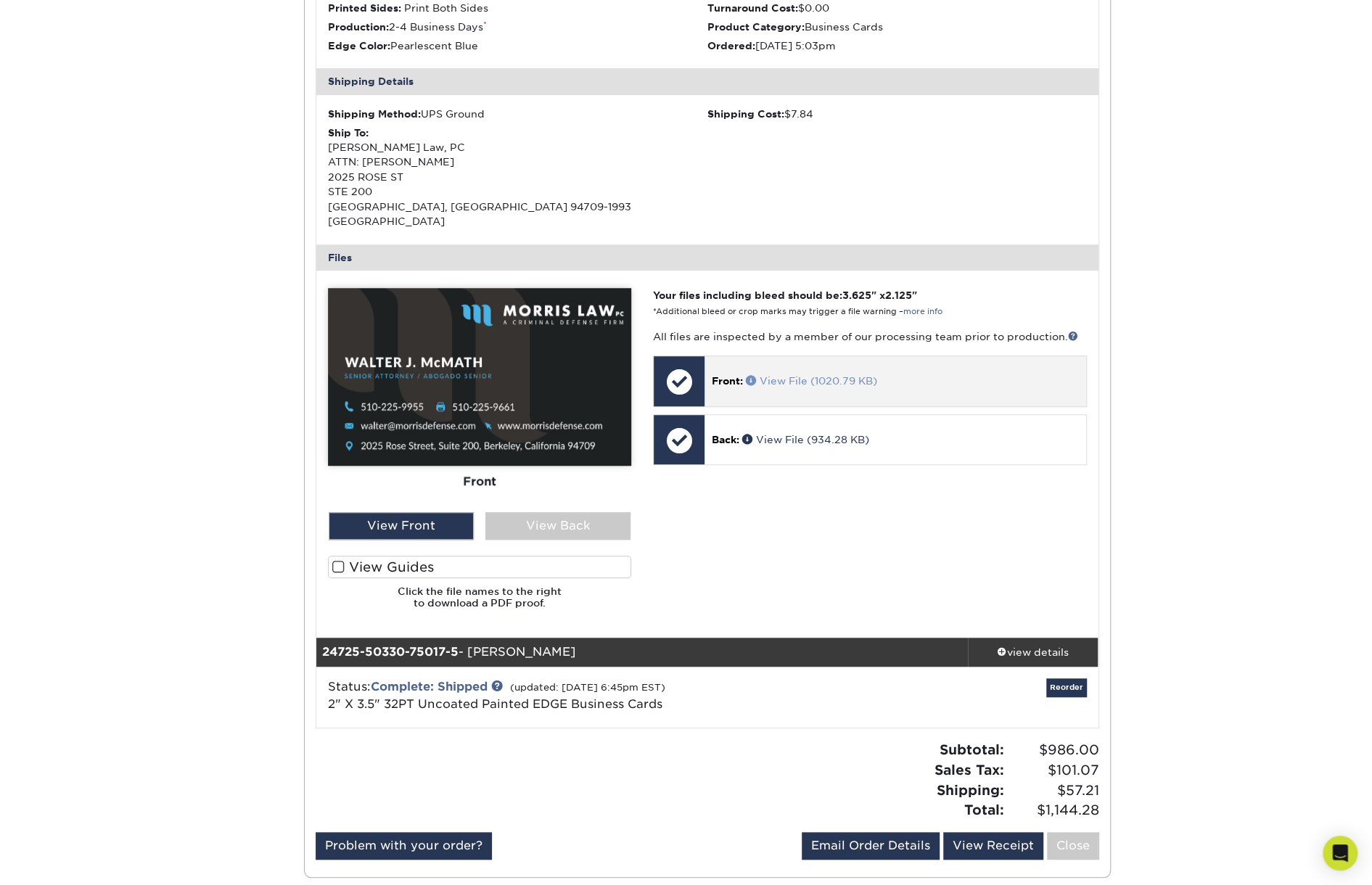
click at [840, 375] on link "View File (1020.79 KB)" at bounding box center [811, 380] width 132 height 12
click at [1193, 370] on div "Order History Account Overview Contact Information Change Password Address Book…" at bounding box center [686, 195] width 1372 height 1434
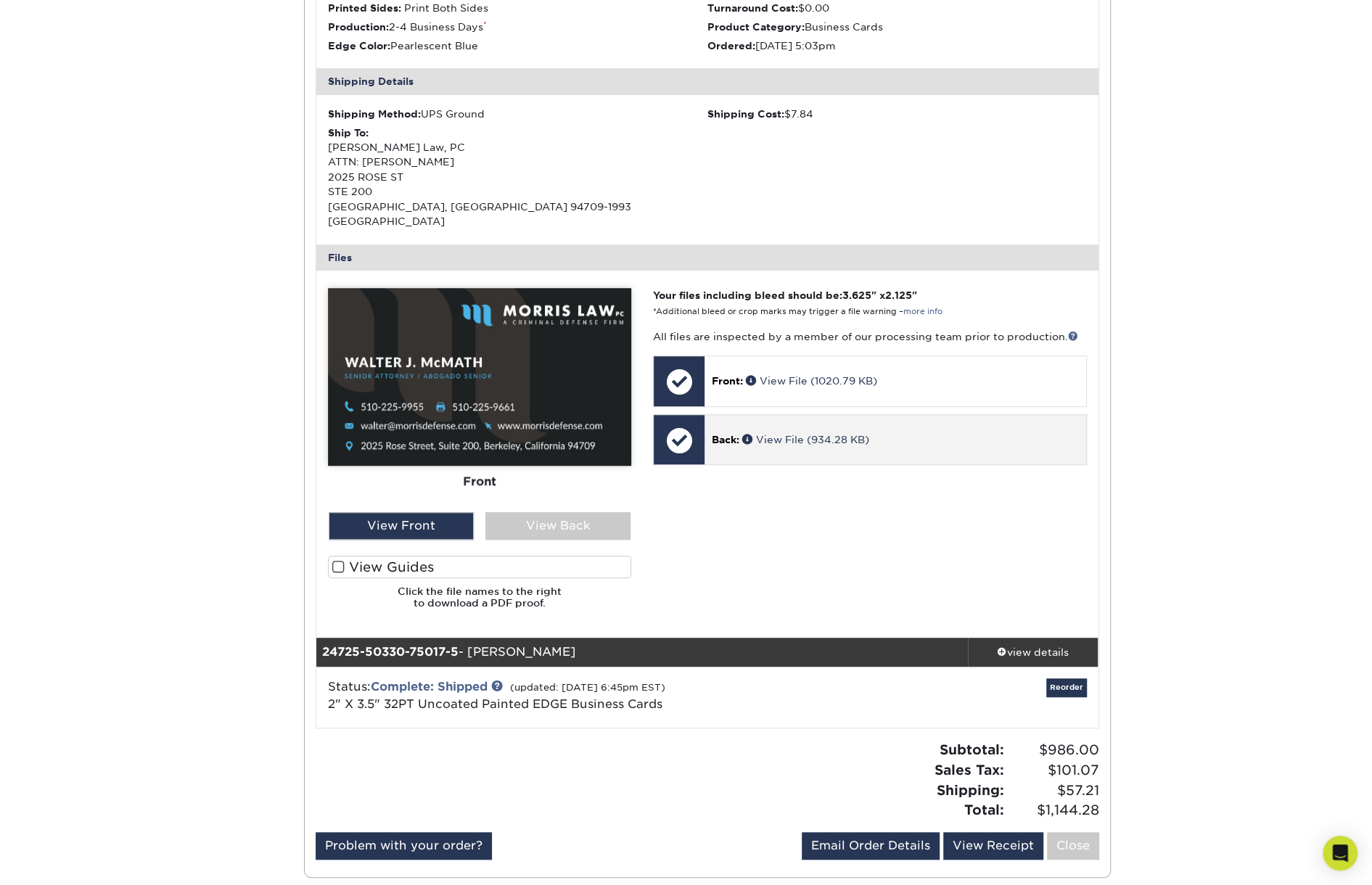
click at [731, 434] on span "Back:" at bounding box center [725, 439] width 28 height 12
click at [802, 434] on link "View File (934.28 KB)" at bounding box center [805, 439] width 127 height 12
click at [1194, 396] on div "Order History Account Overview Contact Information Change Password Address Book…" at bounding box center [686, 195] width 1372 height 1434
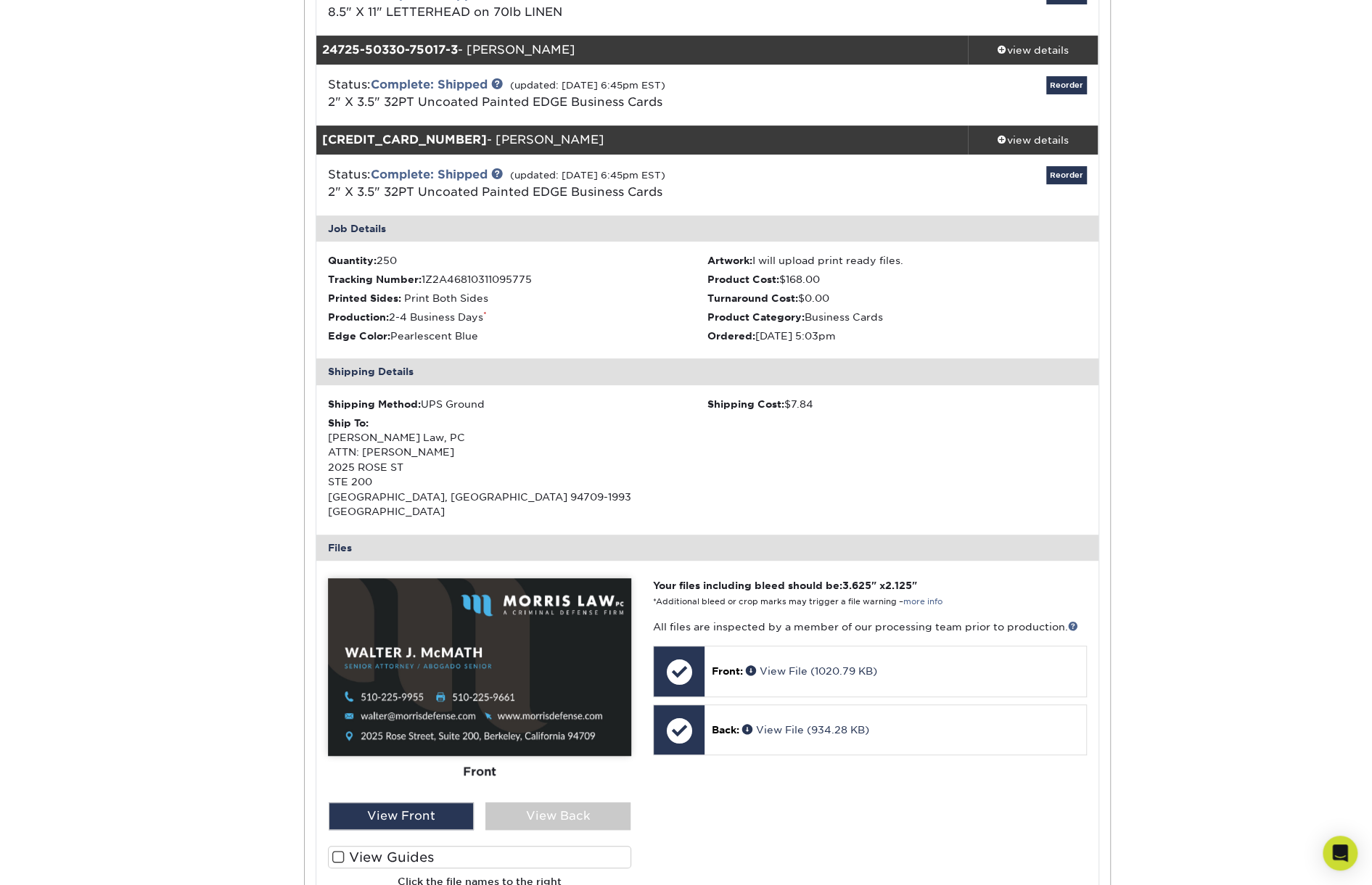
scroll to position [145, 0]
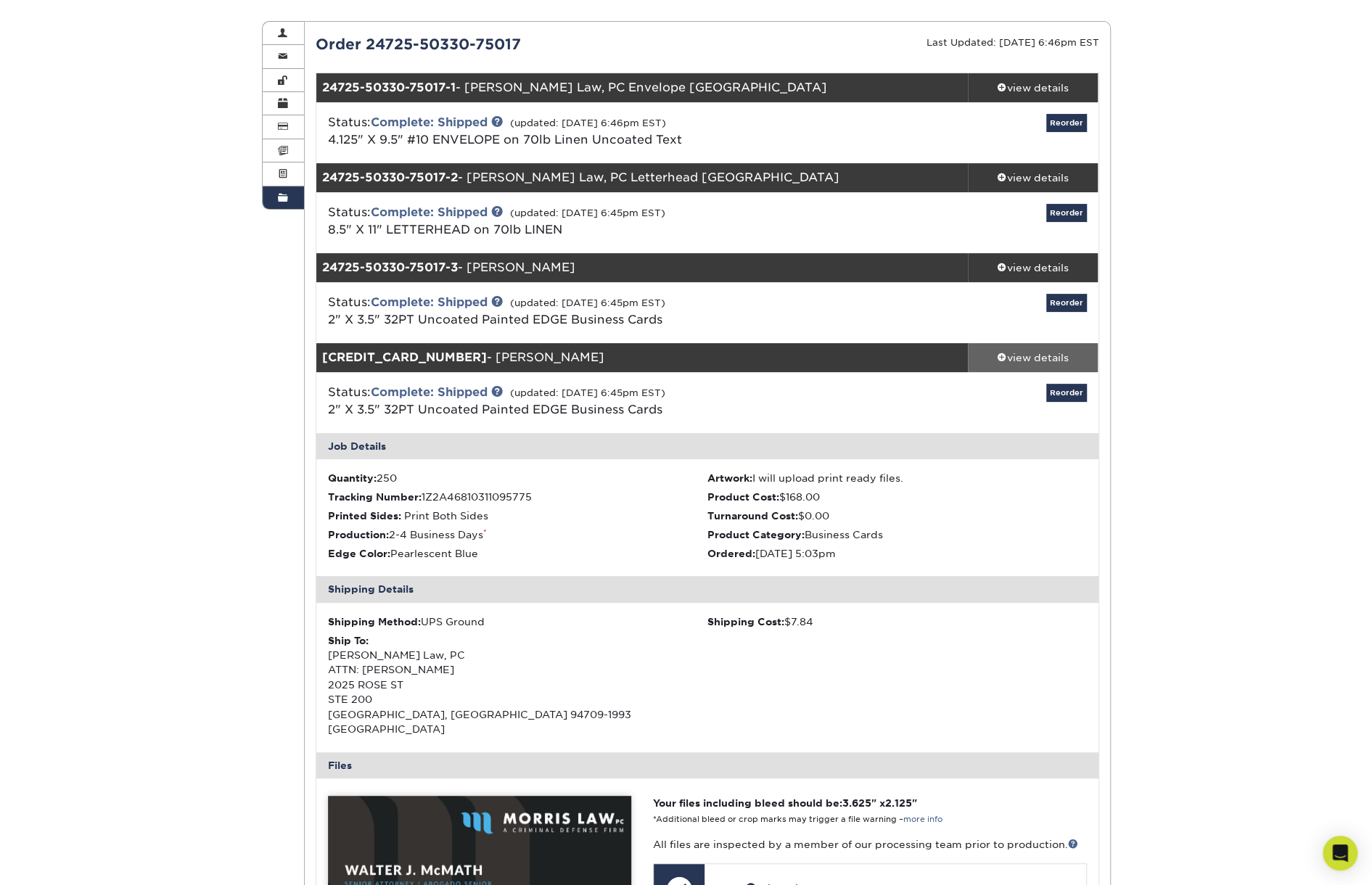
click at [1052, 360] on div "view details" at bounding box center [1034, 358] width 131 height 14
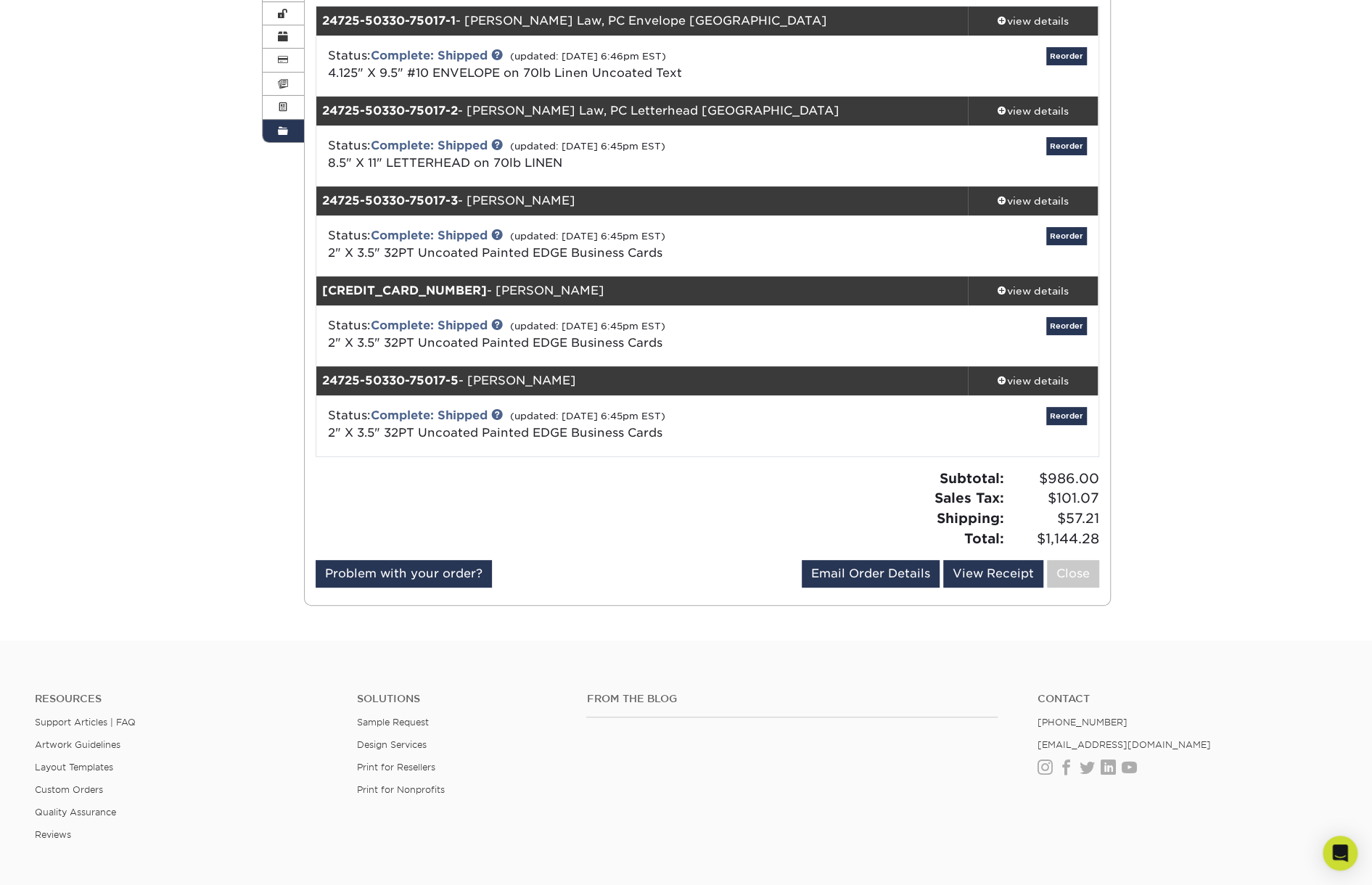
scroll to position [290, 0]
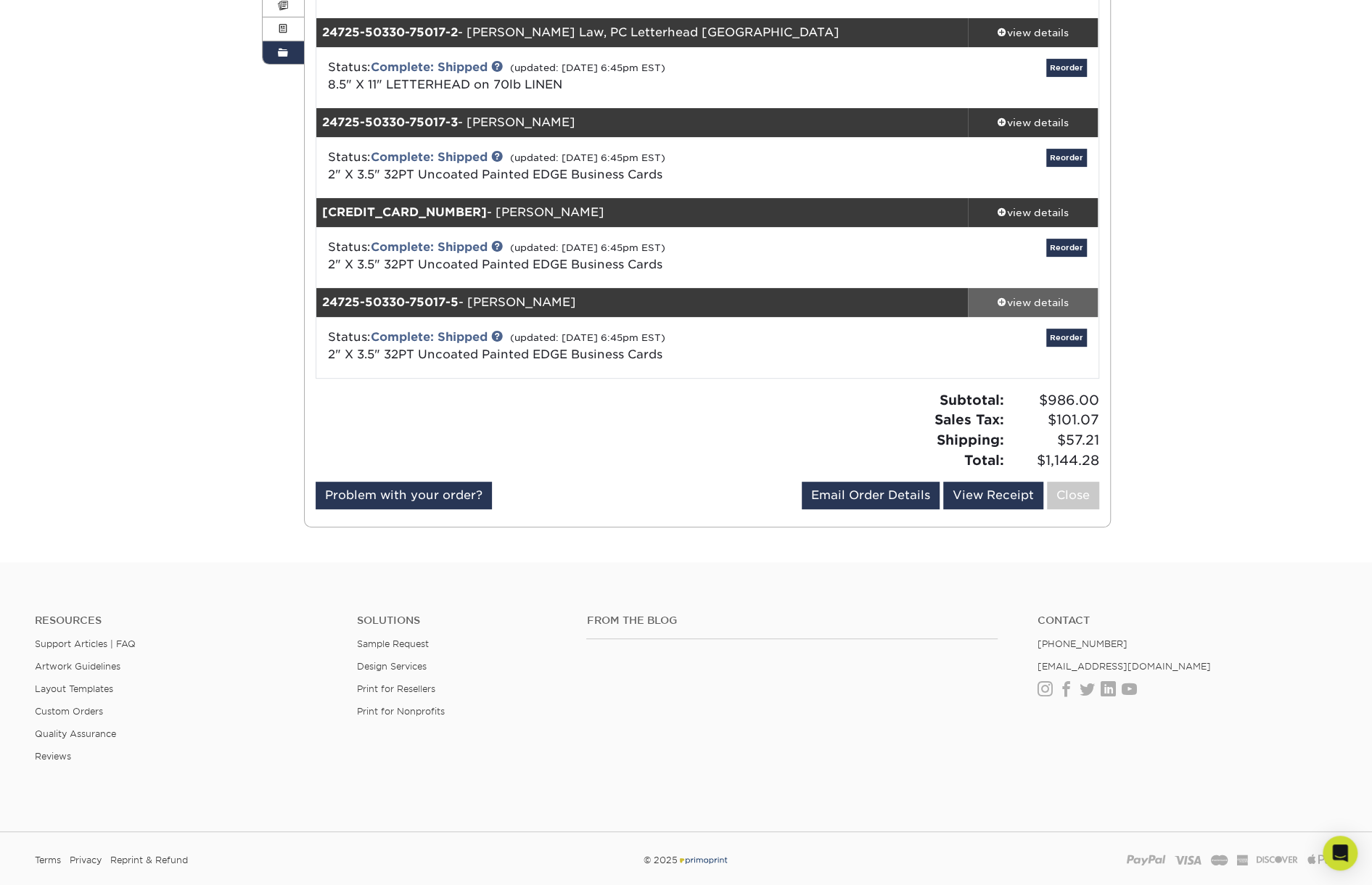
click at [1035, 302] on div "view details" at bounding box center [1034, 302] width 131 height 14
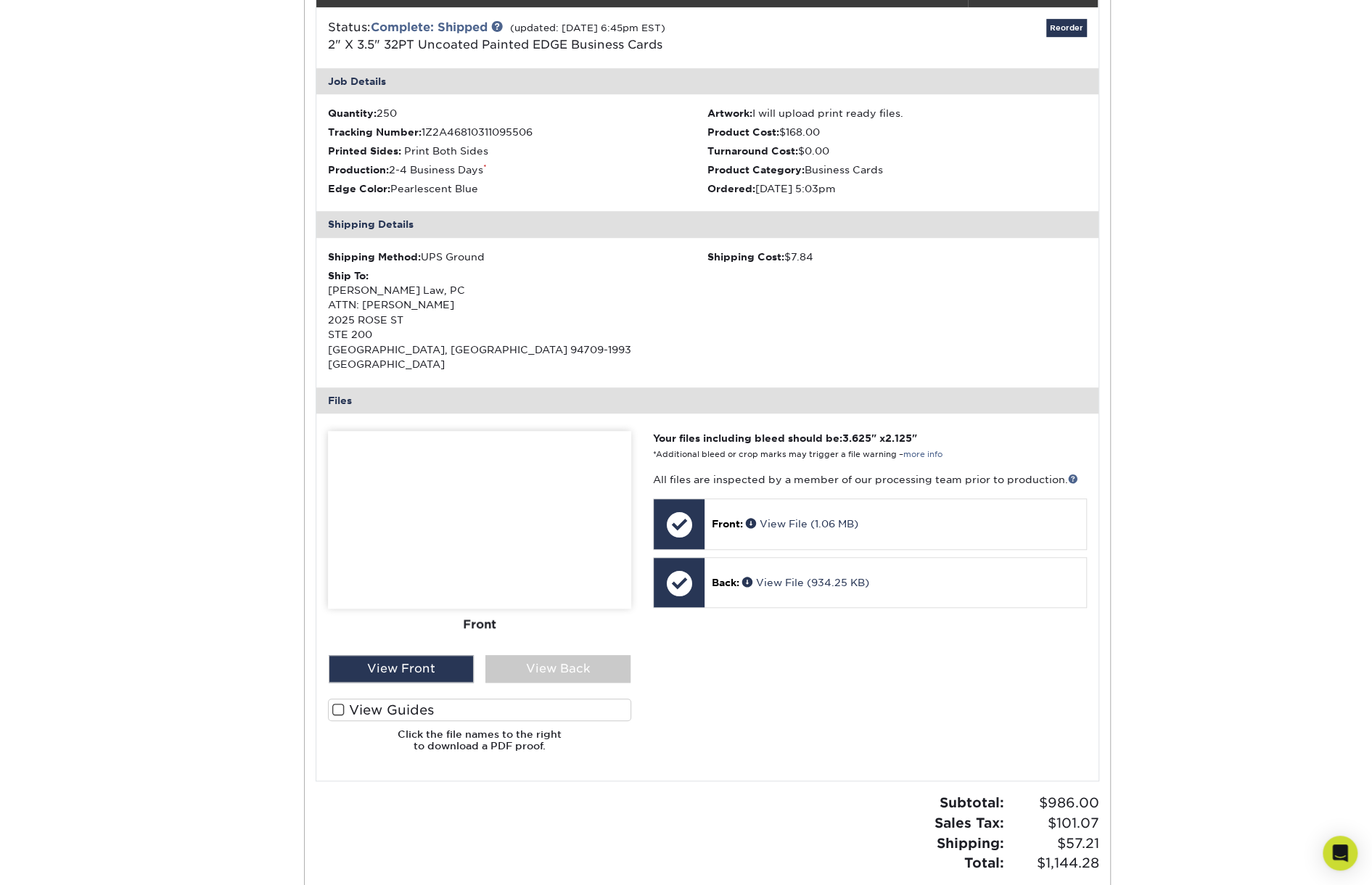
scroll to position [653, 0]
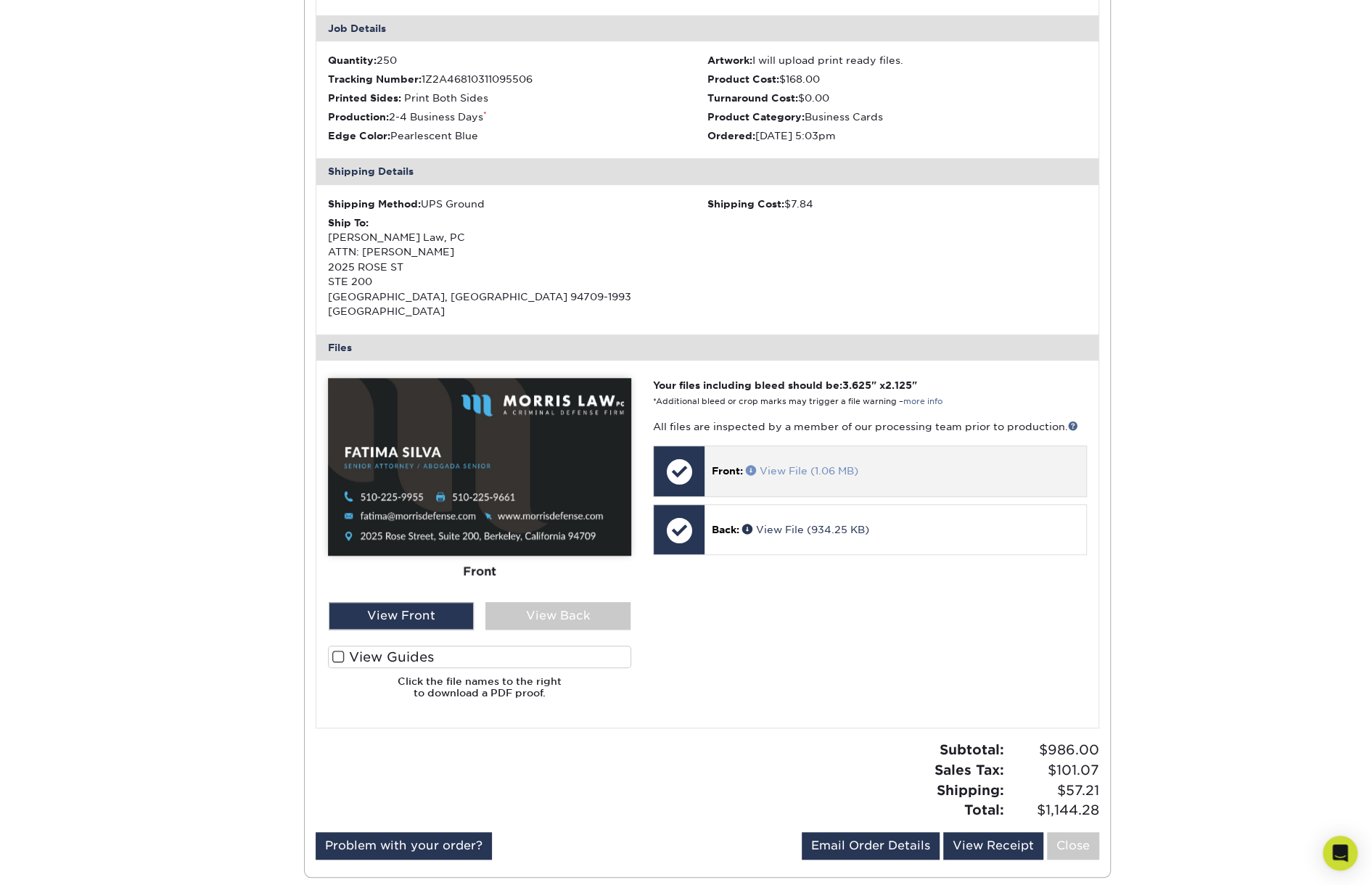
click at [804, 465] on link "View File (1.06 MB)" at bounding box center [802, 471] width 113 height 12
drag, startPoint x: 1225, startPoint y: 436, endPoint x: 1186, endPoint y: 459, distance: 45.3
click at [1225, 436] on div "Order History Account Overview Contact Information Change Password Address Book…" at bounding box center [686, 195] width 1372 height 1434
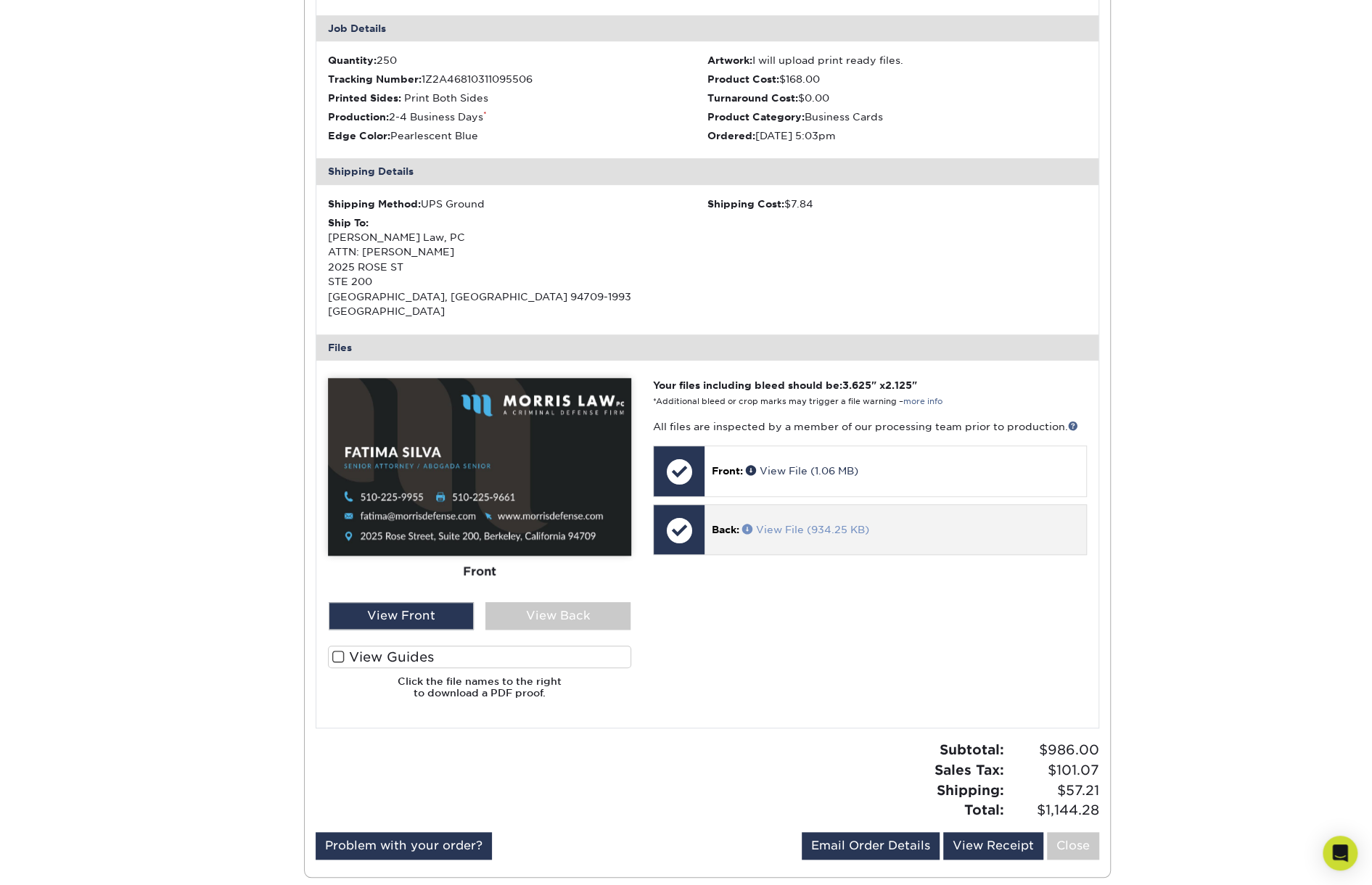
click at [764, 523] on link "View File (934.25 KB)" at bounding box center [805, 529] width 127 height 12
click at [1225, 436] on div "Order History Account Overview Contact Information Change Password Address Book…" at bounding box center [686, 195] width 1372 height 1434
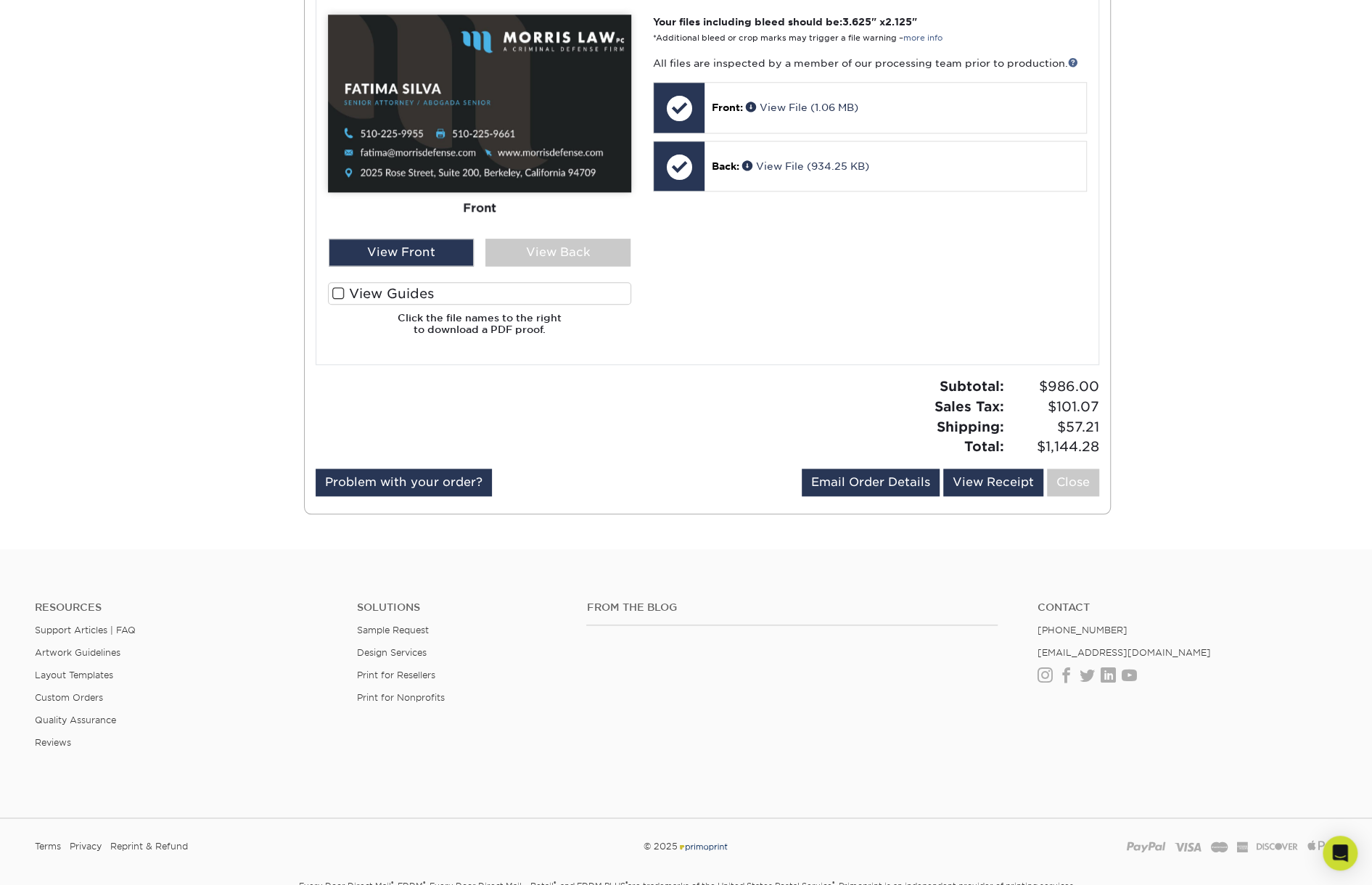
scroll to position [870, 0]
